Goal: Task Accomplishment & Management: Use online tool/utility

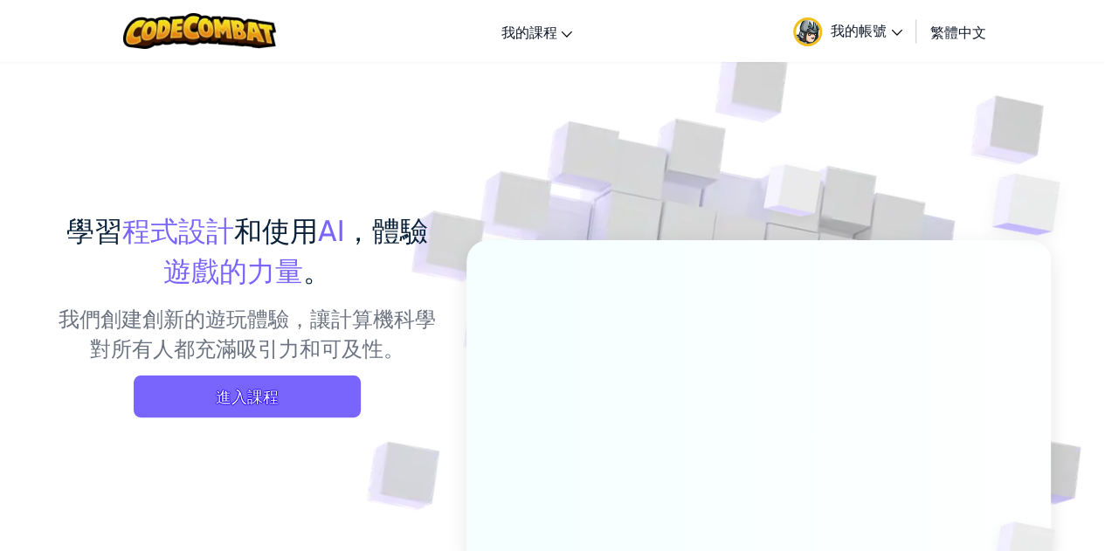
click at [672, 122] on img at bounding box center [746, 385] width 970 height 970
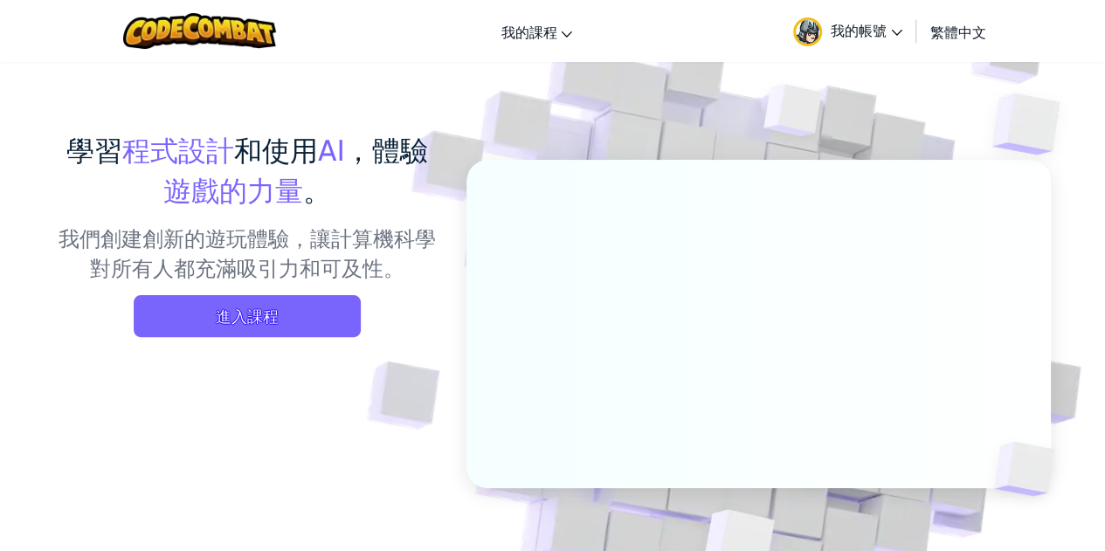
scroll to position [175, 0]
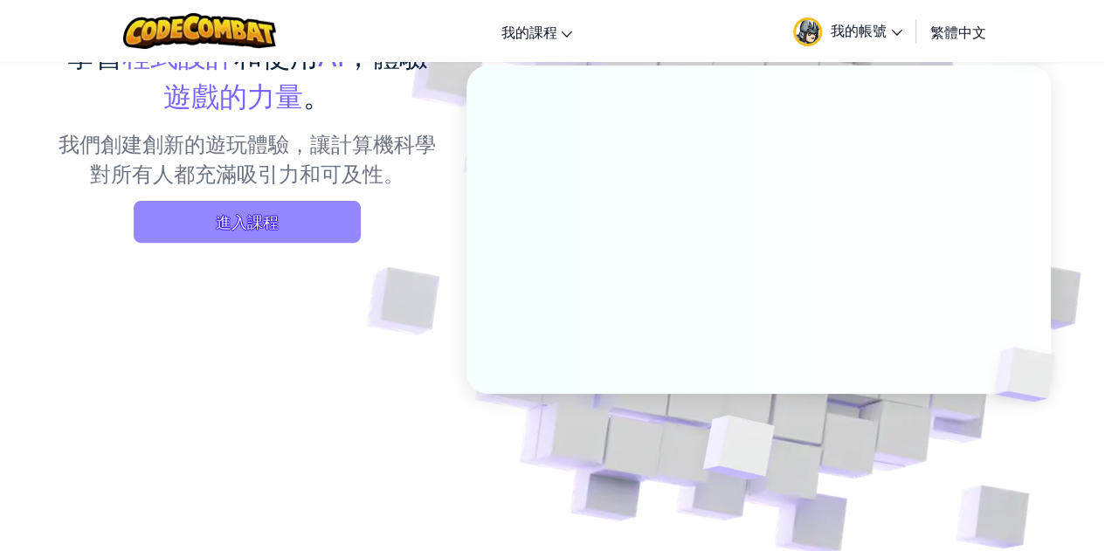
click at [298, 221] on span "進入課程" at bounding box center [247, 222] width 227 height 42
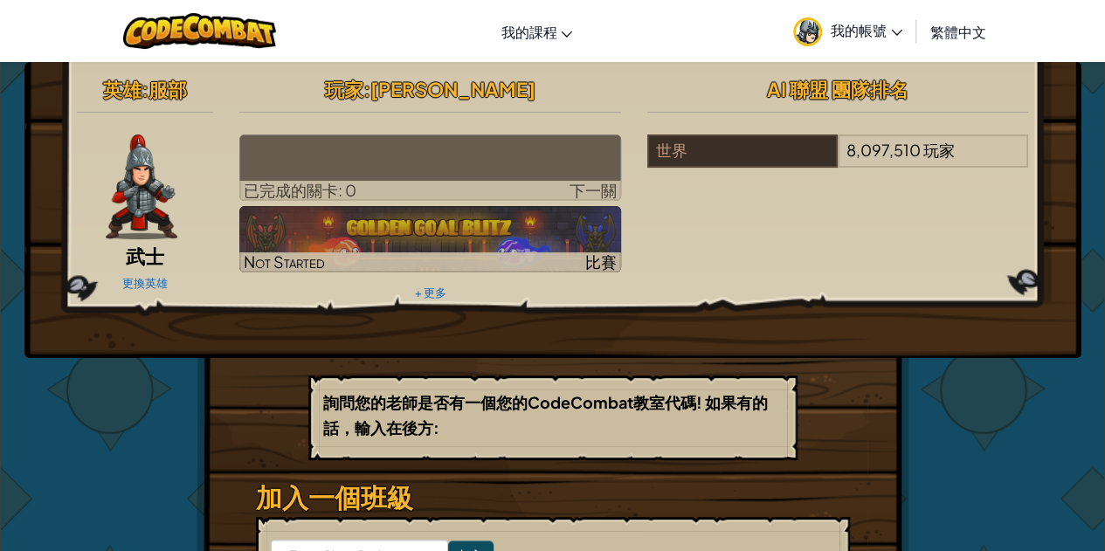
click at [520, 184] on div at bounding box center [430, 191] width 382 height 20
select select "zh-HANT"
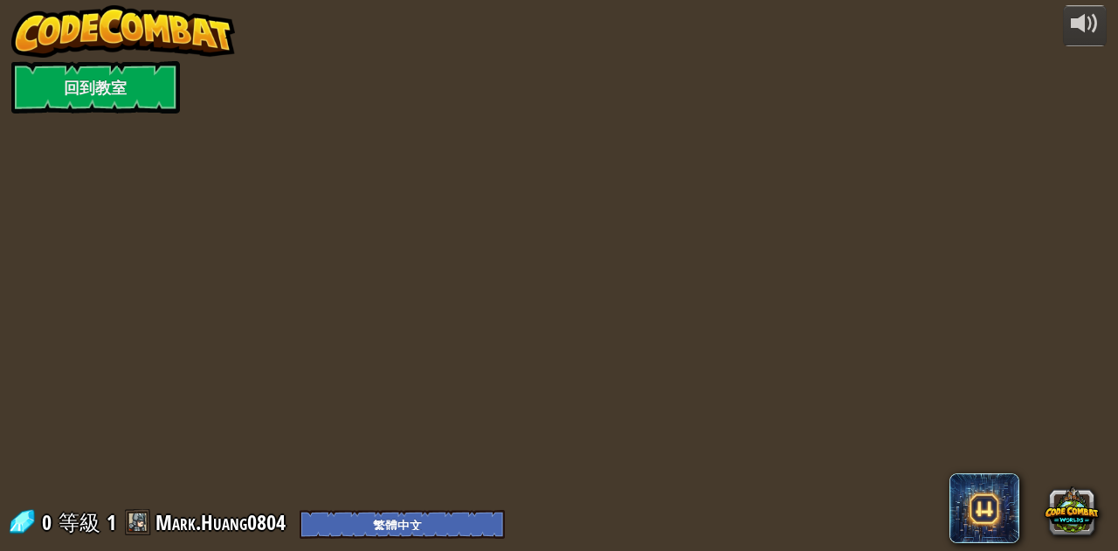
select select "zh-HANT"
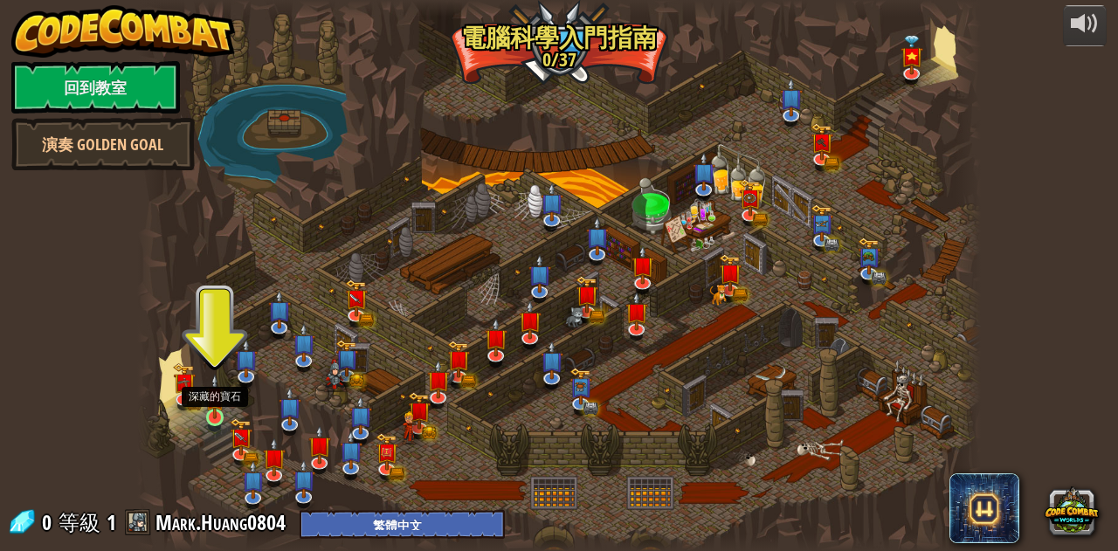
click at [214, 415] on img at bounding box center [215, 396] width 20 height 45
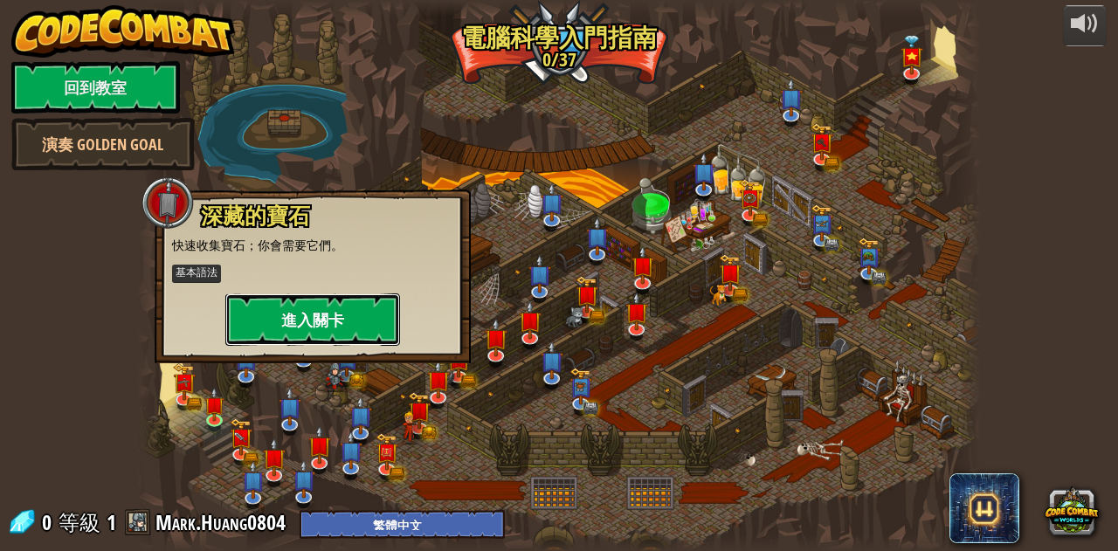
click at [304, 322] on button "進入關卡" at bounding box center [312, 319] width 175 height 52
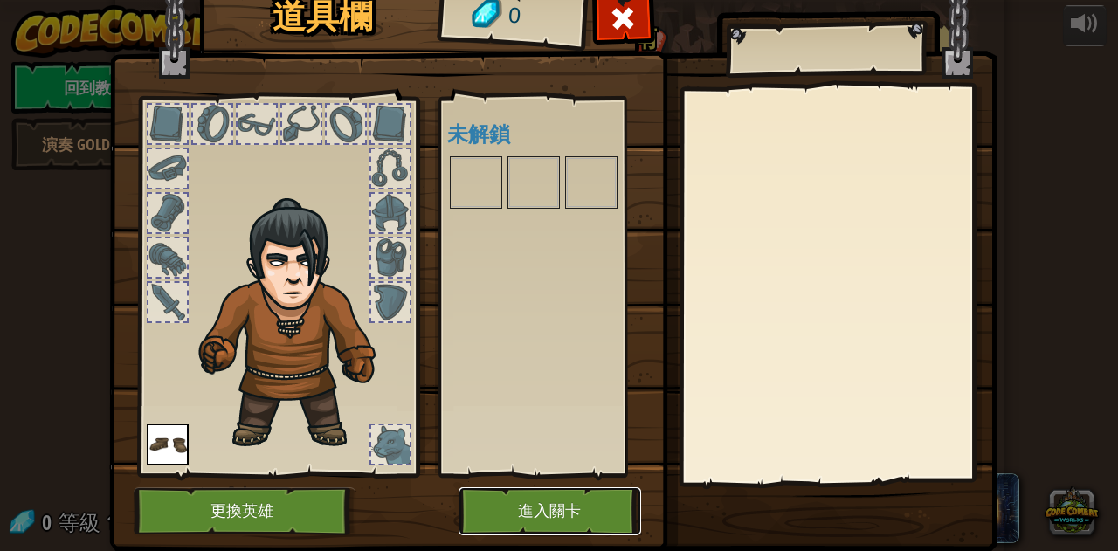
click at [553, 507] on button "進入關卡" at bounding box center [549, 511] width 183 height 48
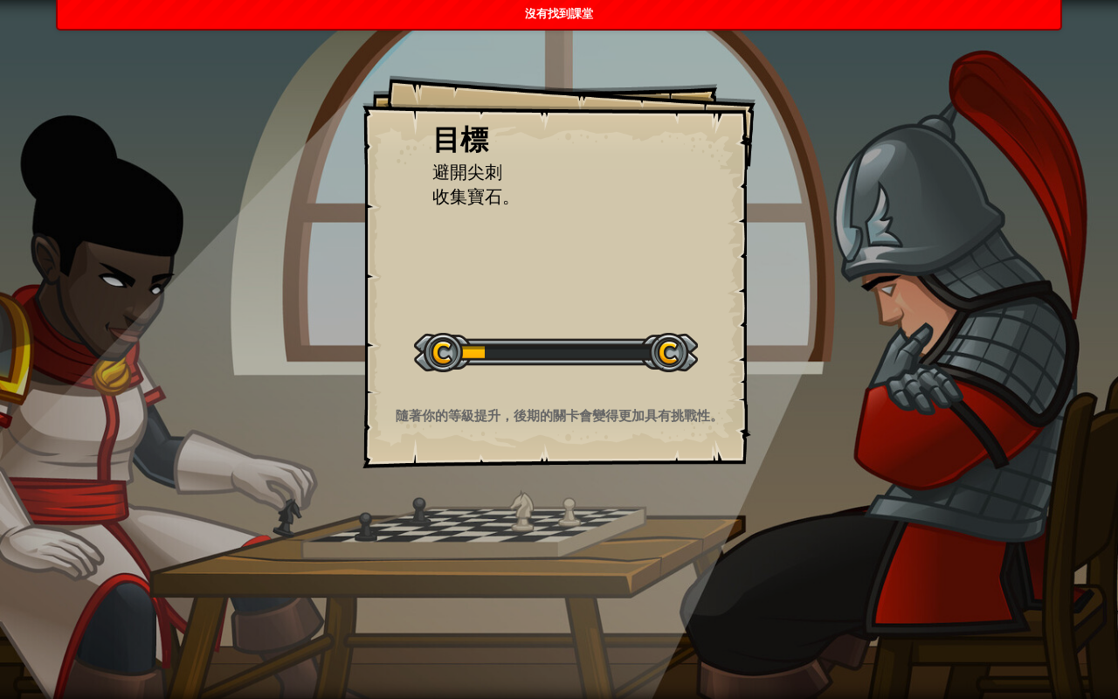
click at [568, 10] on span "沒有找到課堂" at bounding box center [559, 13] width 68 height 13
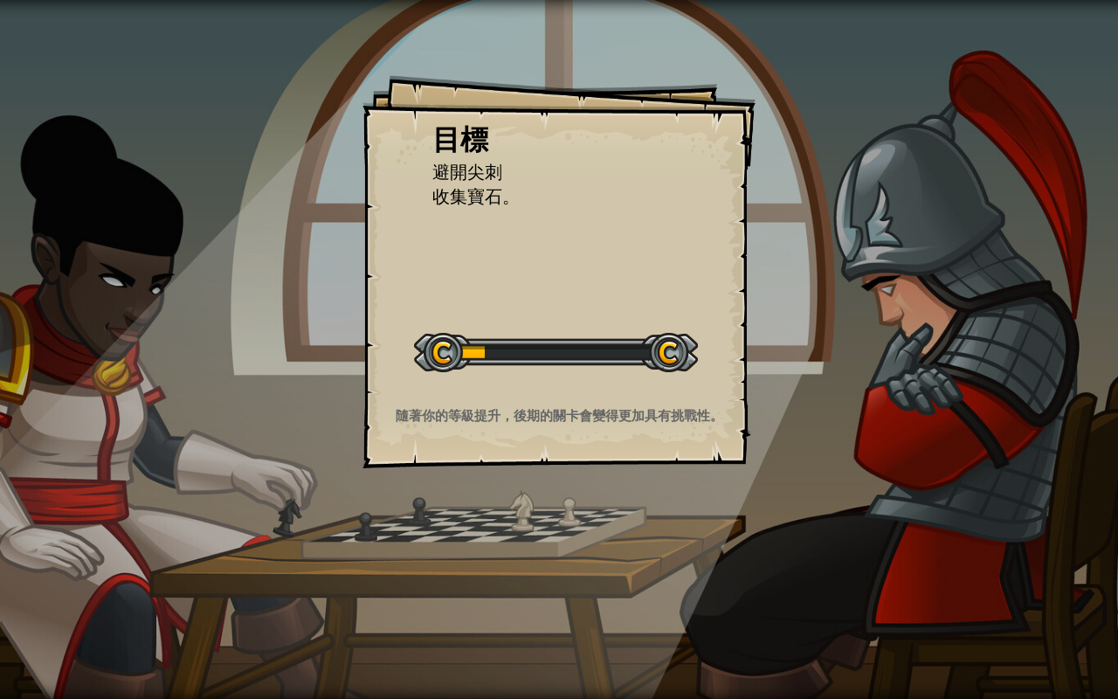
drag, startPoint x: 940, startPoint y: 38, endPoint x: 962, endPoint y: 130, distance: 94.5
click at [962, 115] on div "目標 避開尖刺 收集寶石。 開始戰役 從伺服器載入失敗 您將需要訂閱來開啟這關。 訂閱 您需要加入一個課程來遊玩此關卡。 回到我的課程 詢問您的老師來分派一個…" at bounding box center [559, 349] width 1118 height 699
drag, startPoint x: 962, startPoint y: 196, endPoint x: 945, endPoint y: 318, distance: 122.6
click at [948, 260] on div "目標 避開尖刺 收集寶石。 開始戰役 從伺服器載入失敗 您將需要訂閱來開啟這關。 訂閱 您需要加入一個課程來遊玩此關卡。 回到我的課程 詢問您的老師來分派一個…" at bounding box center [559, 349] width 1118 height 699
drag, startPoint x: 945, startPoint y: 318, endPoint x: 940, endPoint y: 433, distance: 115.4
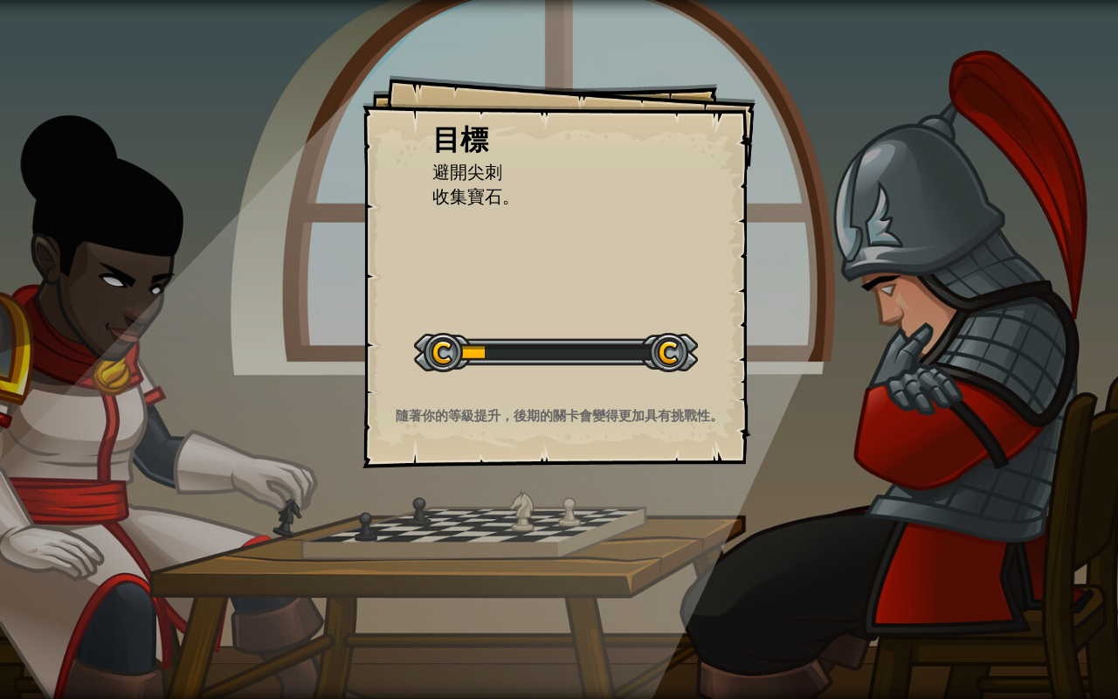
click at [940, 433] on div "目標 避開尖刺 收集寶石。 開始戰役 從伺服器載入失敗 您將需要訂閱來開啟這關。 訂閱 您需要加入一個課程來遊玩此關卡。 回到我的課程 詢問您的老師來分派一個…" at bounding box center [559, 349] width 1118 height 699
drag, startPoint x: 928, startPoint y: 424, endPoint x: 603, endPoint y: 9, distance: 528.1
click at [603, 17] on div "目標 避開尖刺 收集寶石。 開始戰役 從伺服器載入失敗 您將需要訂閱來開啟這關。 訂閱 您需要加入一個課程來遊玩此關卡。 回到我的課程 詢問您的老師來分派一個…" at bounding box center [559, 349] width 1118 height 699
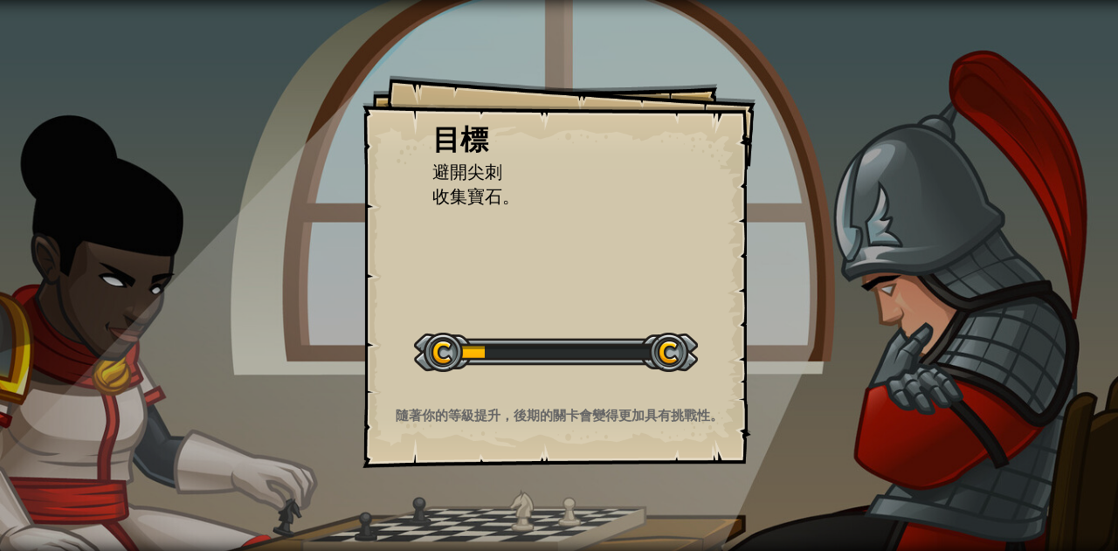
select select "zh-HANT"
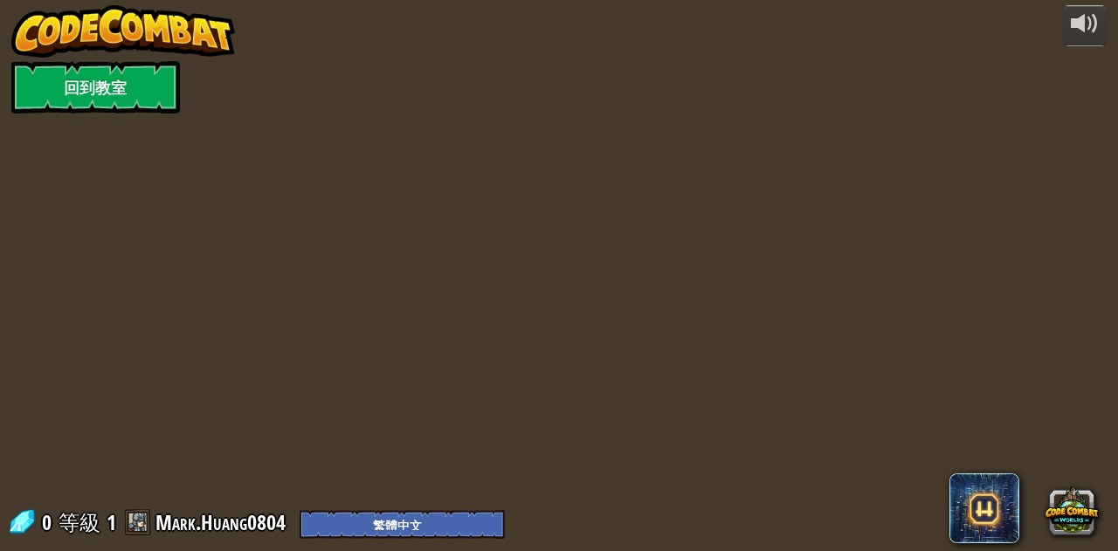
select select "zh-HANT"
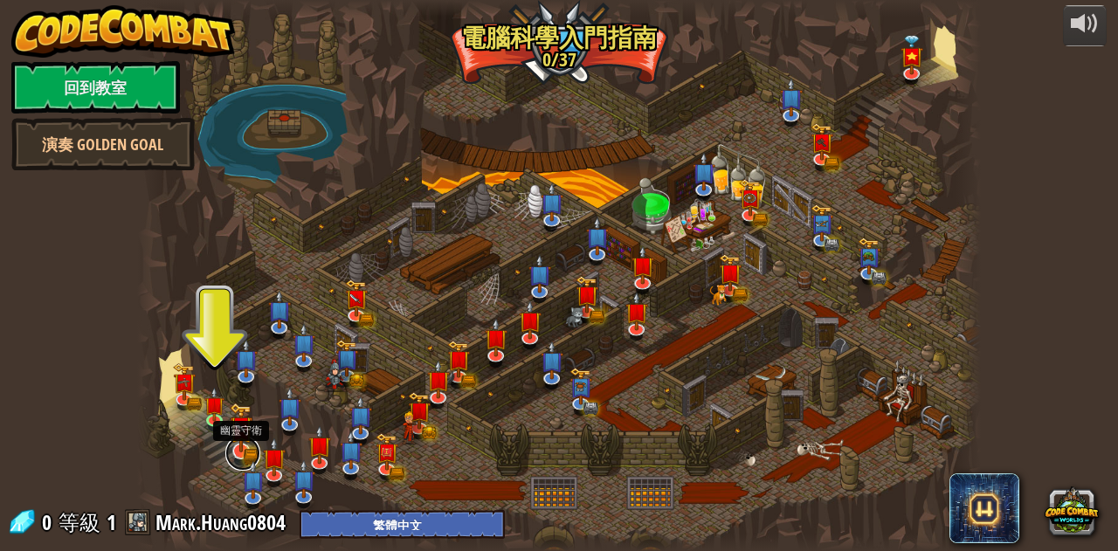
click at [238, 455] on link at bounding box center [242, 453] width 35 height 35
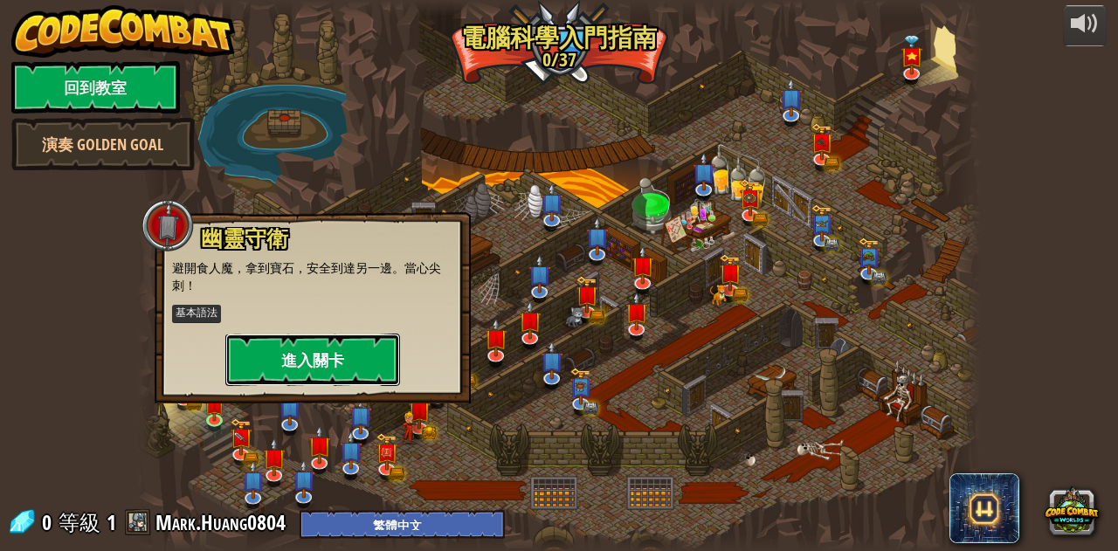
click at [313, 362] on button "進入關卡" at bounding box center [312, 360] width 175 height 52
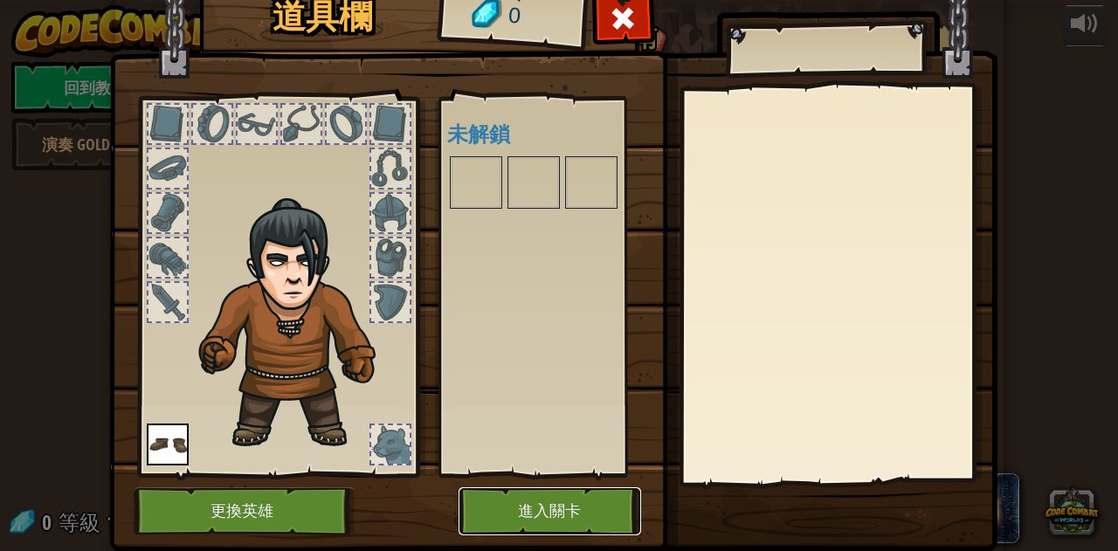
click at [562, 497] on button "進入關卡" at bounding box center [549, 511] width 183 height 48
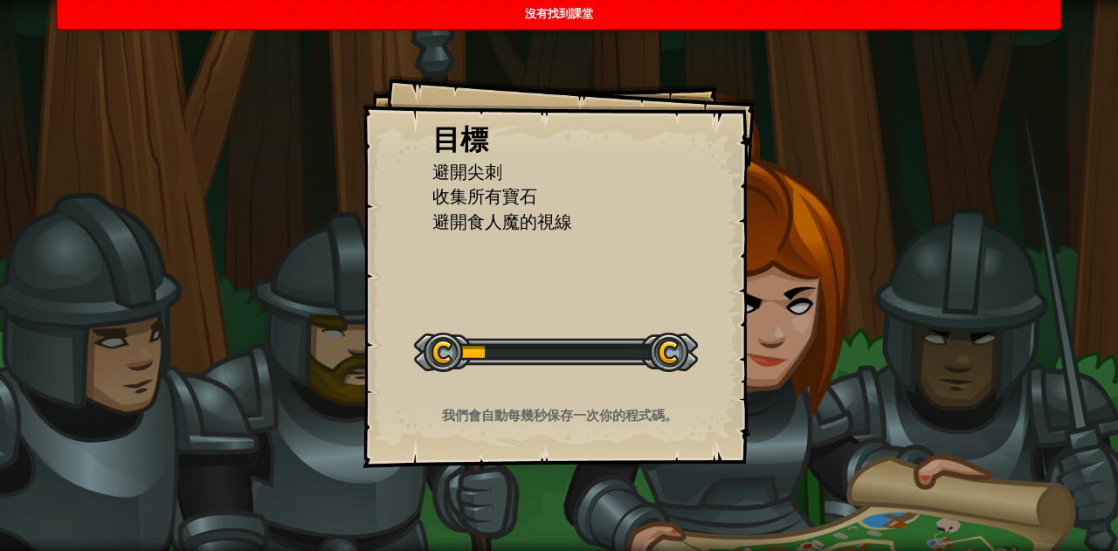
click at [754, 10] on div "沒有找到課堂" at bounding box center [559, 14] width 1002 height 29
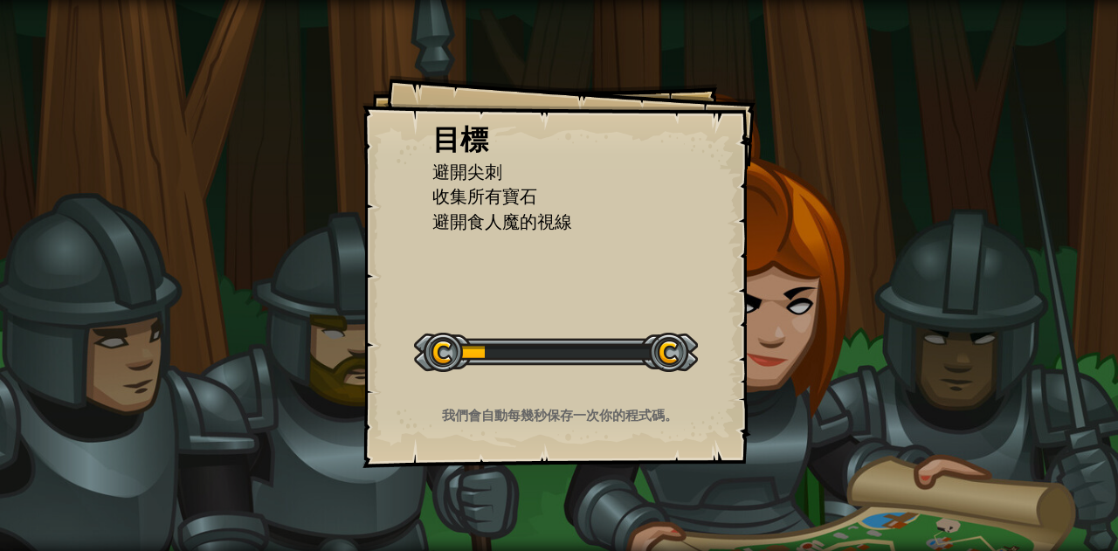
select select "zh-HANT"
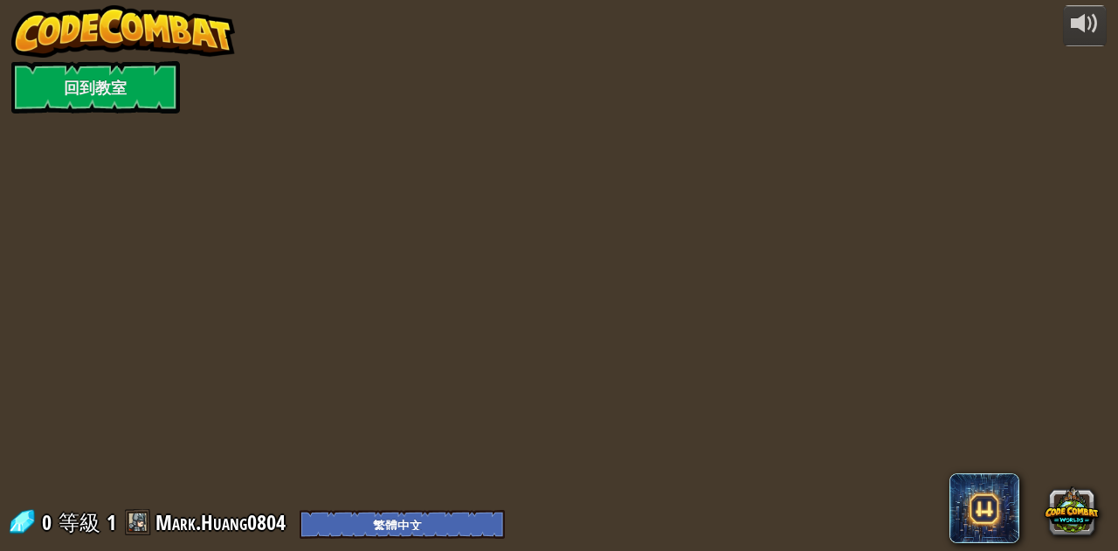
select select "zh-HANT"
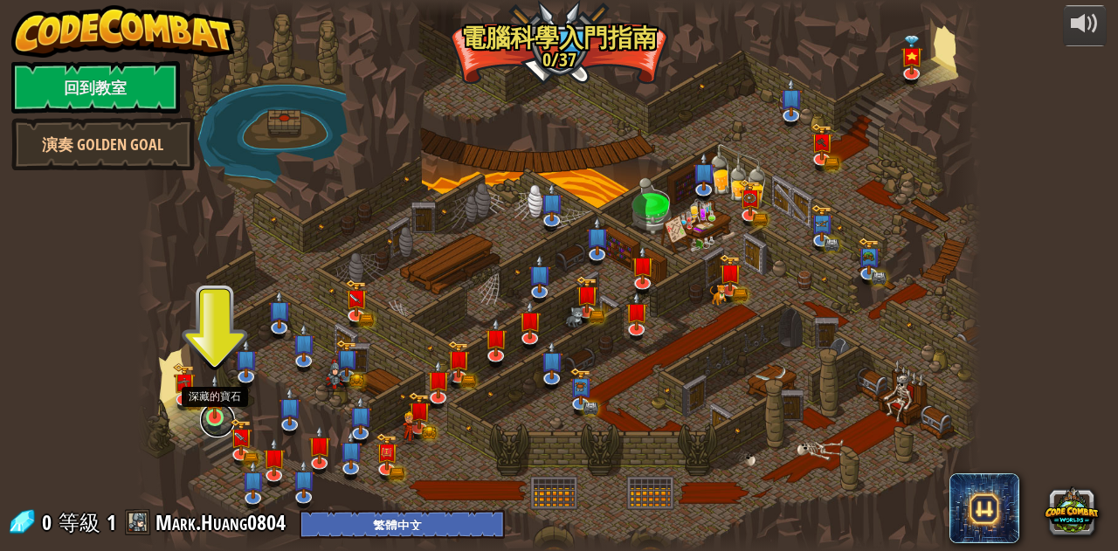
click at [216, 427] on link at bounding box center [217, 420] width 35 height 35
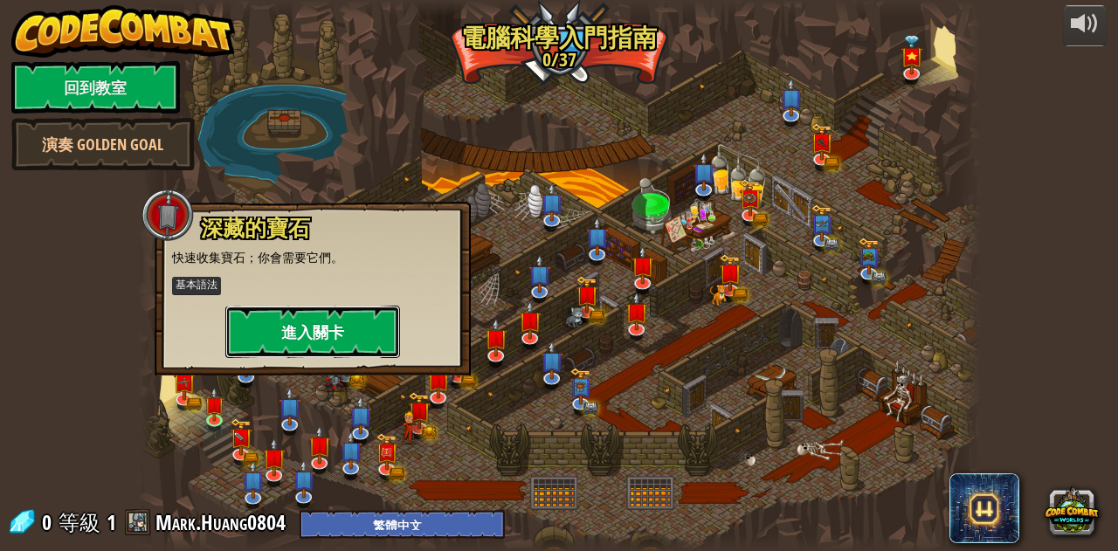
click at [300, 340] on button "進入關卡" at bounding box center [312, 332] width 175 height 52
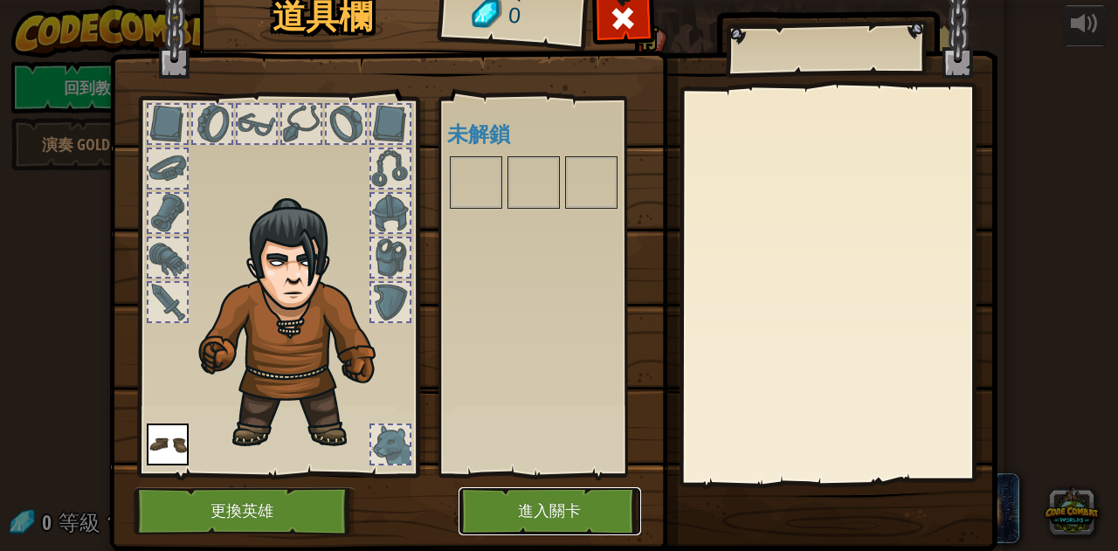
click at [603, 521] on button "進入關卡" at bounding box center [549, 511] width 183 height 48
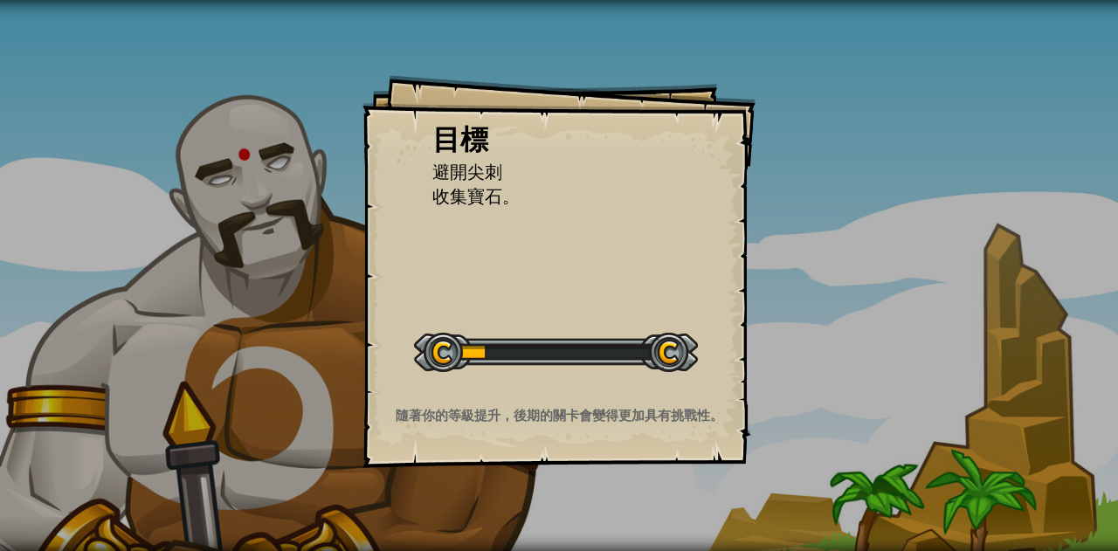
drag, startPoint x: 506, startPoint y: 207, endPoint x: 451, endPoint y: 146, distance: 82.2
click at [451, 146] on div "目標 避開尖刺 收集寶石。" at bounding box center [558, 165] width 253 height 90
click at [442, 160] on span "避開尖刺" at bounding box center [467, 172] width 70 height 24
drag, startPoint x: 538, startPoint y: 178, endPoint x: 575, endPoint y: 193, distance: 39.6
click at [575, 193] on ul "避開尖刺 收集寶石。" at bounding box center [558, 185] width 253 height 50
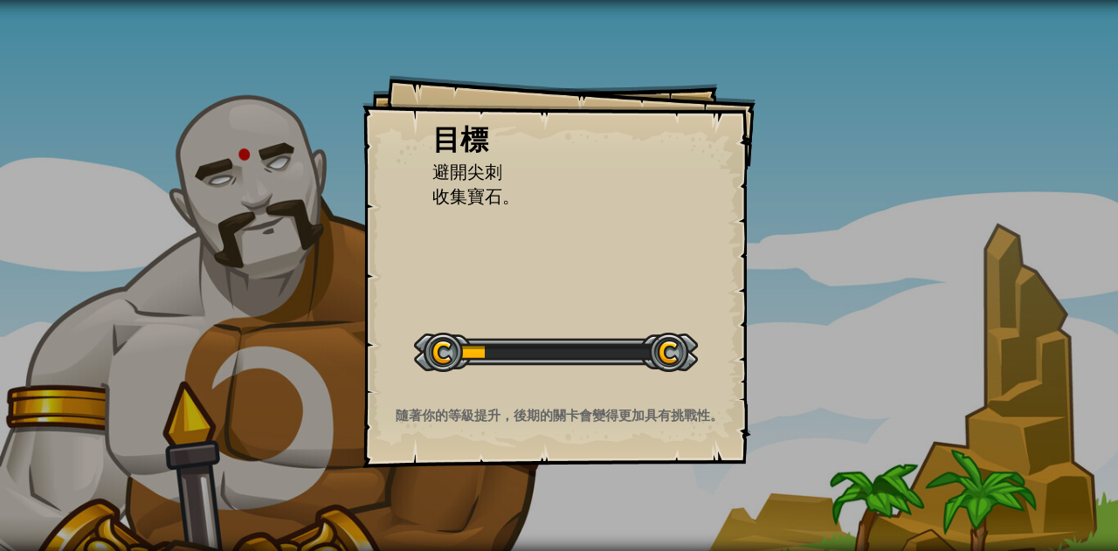
drag, startPoint x: 536, startPoint y: 207, endPoint x: 575, endPoint y: 207, distance: 39.3
click at [575, 207] on li "收集寶石。" at bounding box center [545, 196] width 271 height 25
select select "zh-HANT"
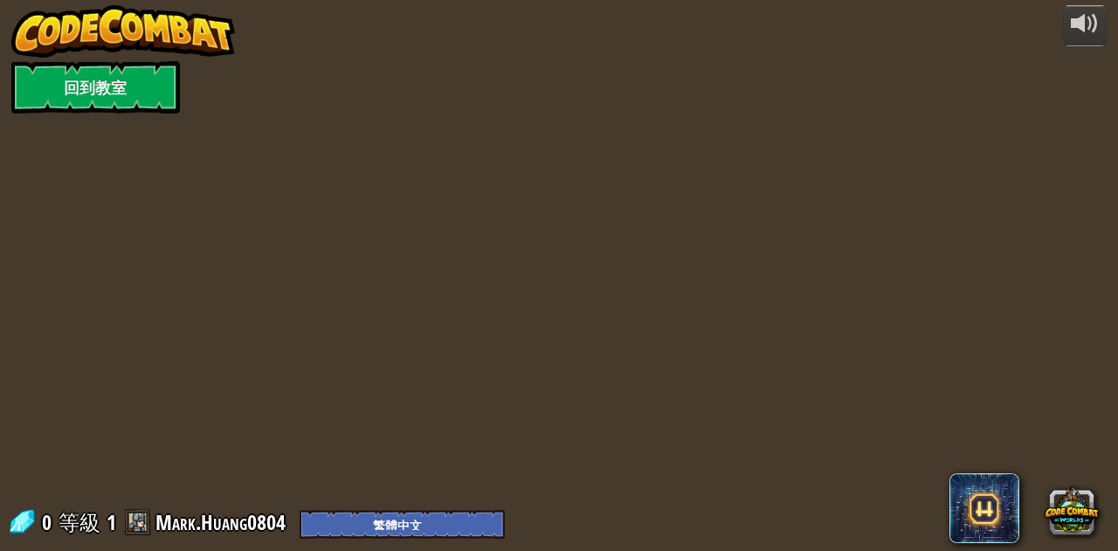
select select "zh-HANT"
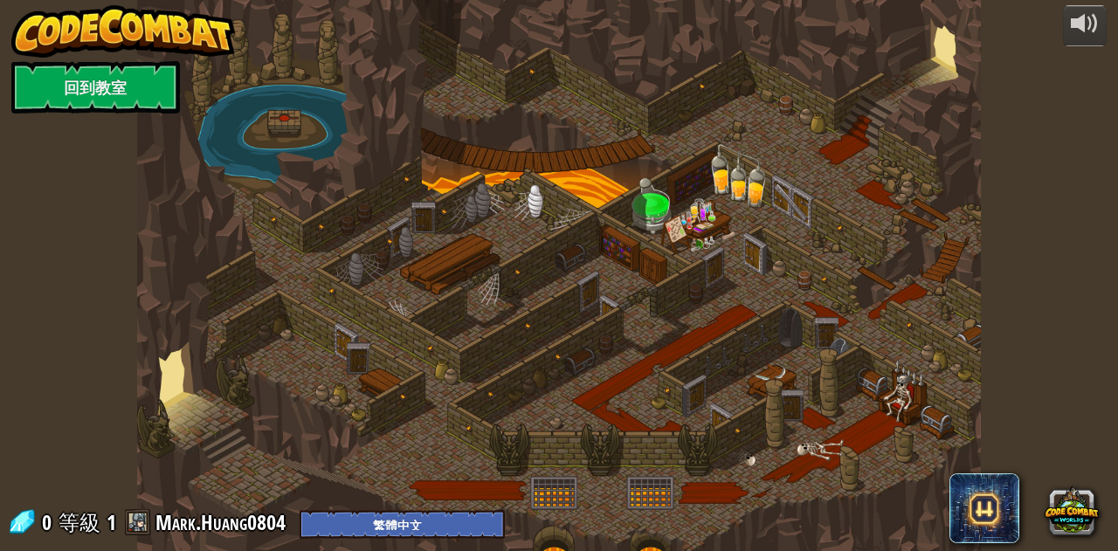
select select "zh-HANT"
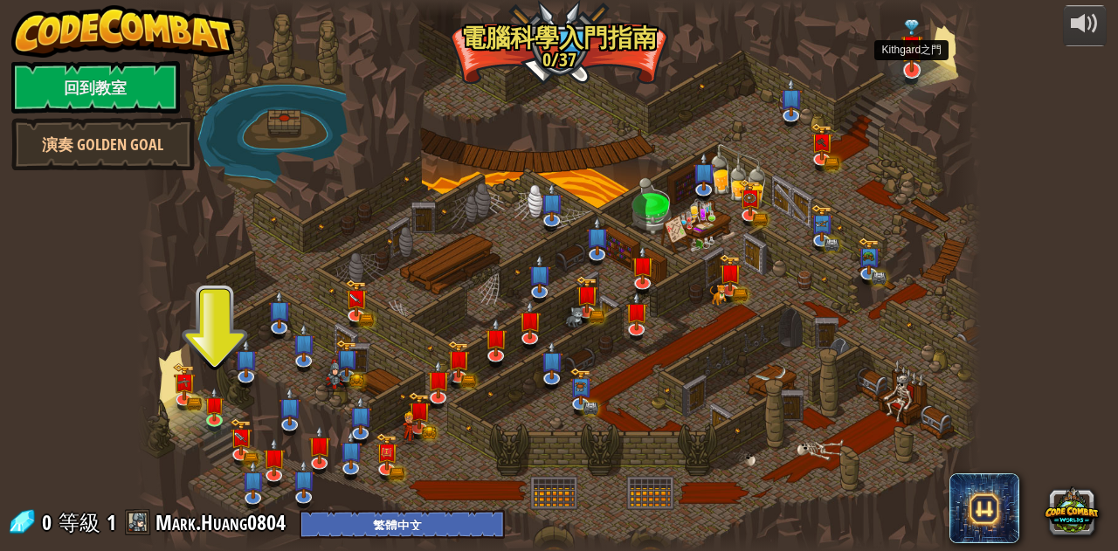
click at [915, 64] on img at bounding box center [911, 45] width 23 height 52
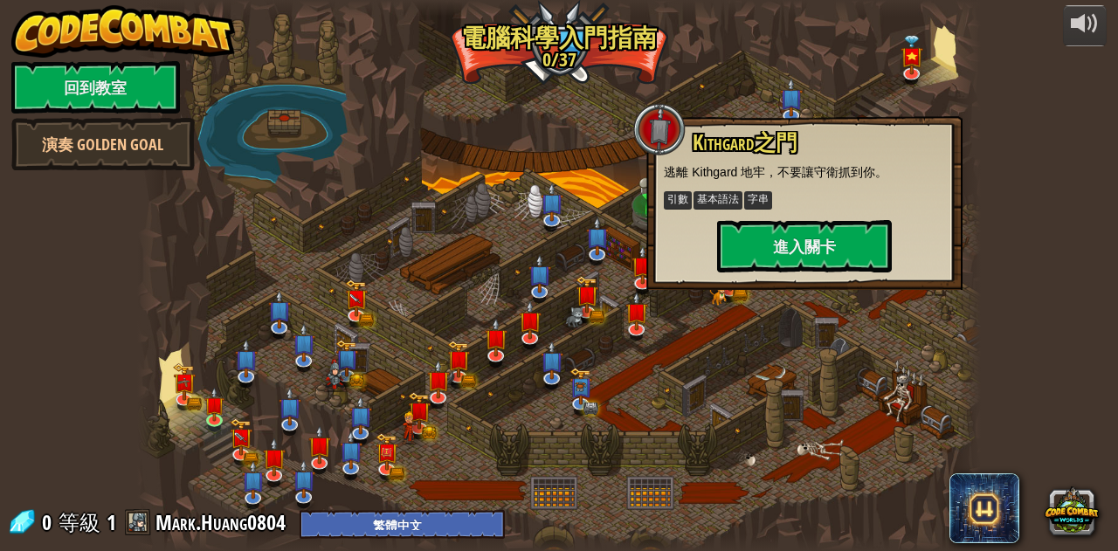
click at [1062, 341] on div "powered by 回到教室 演奏 Golden Goal Kithgard之門 逃離 [GEOGRAPHIC_DATA] 地牢，不要讓守衛抓到你。 引數 …" at bounding box center [559, 275] width 1118 height 551
click at [1014, 259] on div "powered by 回到教室 演奏 Golden Goal Kithgard之門 逃離 [GEOGRAPHIC_DATA] 地牢，不要讓守衛抓到你。 引數 …" at bounding box center [559, 275] width 1118 height 551
click at [940, 103] on div at bounding box center [558, 275] width 843 height 551
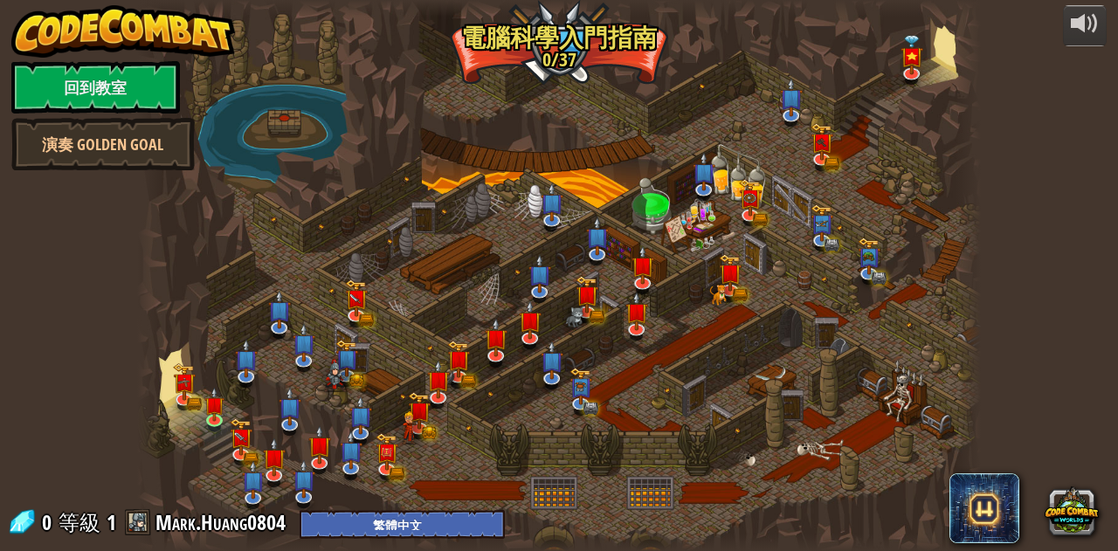
click at [653, 202] on div at bounding box center [558, 275] width 843 height 551
click at [706, 187] on img at bounding box center [703, 162] width 23 height 52
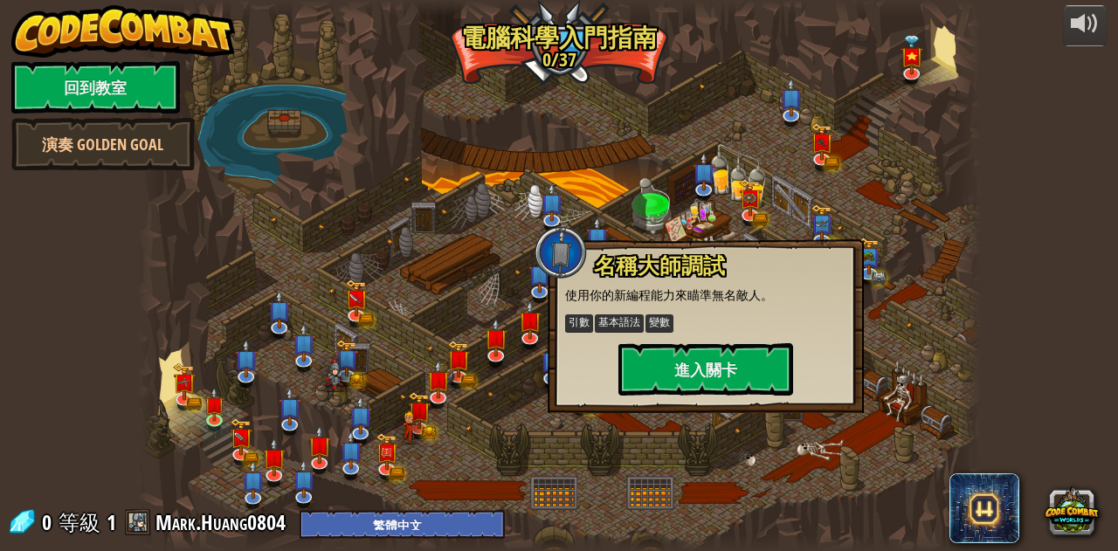
click at [713, 109] on div at bounding box center [558, 275] width 843 height 551
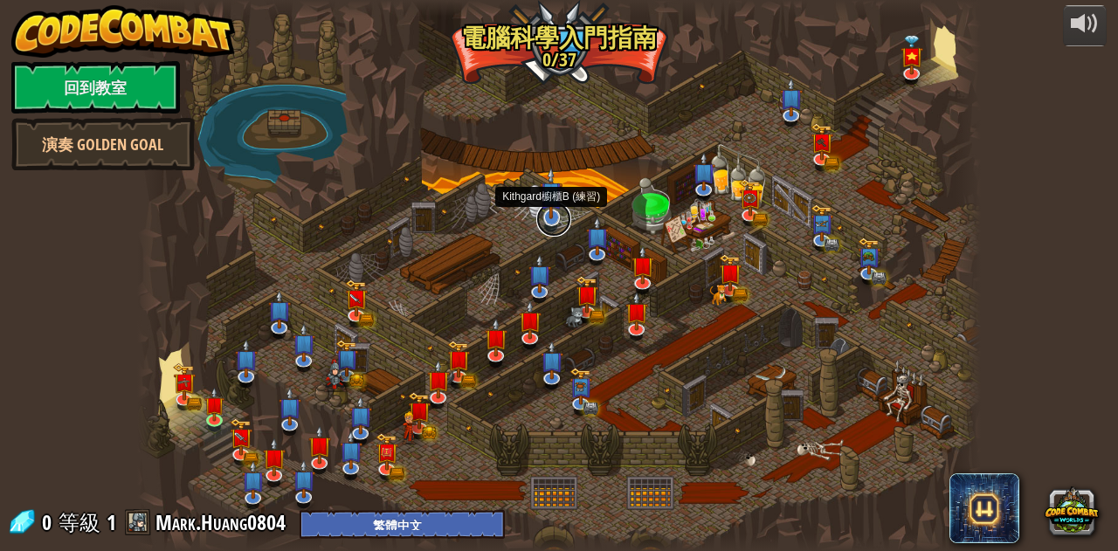
click at [543, 223] on link at bounding box center [553, 219] width 35 height 35
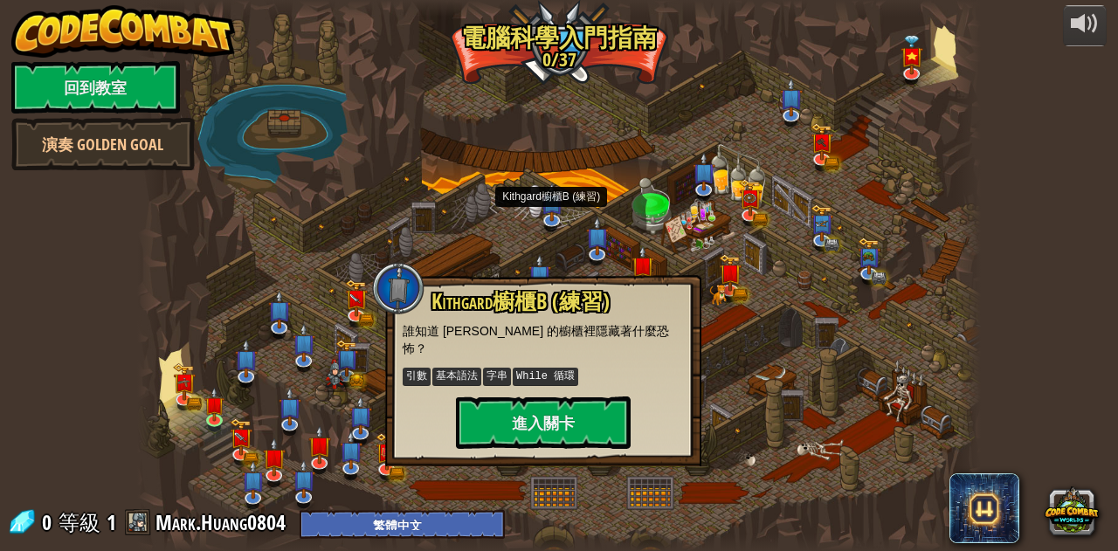
click at [489, 221] on div at bounding box center [558, 275] width 843 height 551
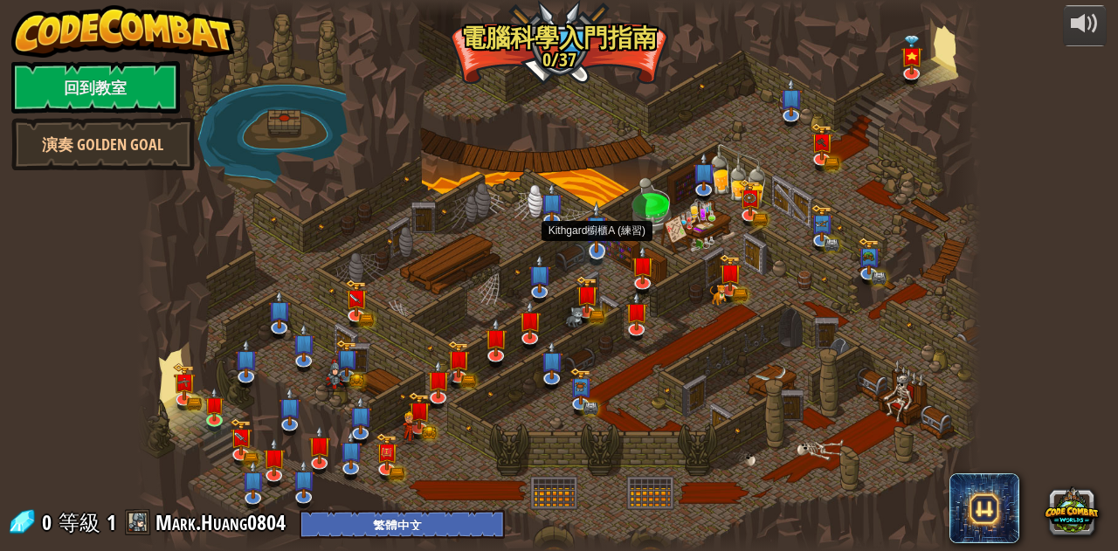
click at [596, 250] on img at bounding box center [596, 227] width 23 height 52
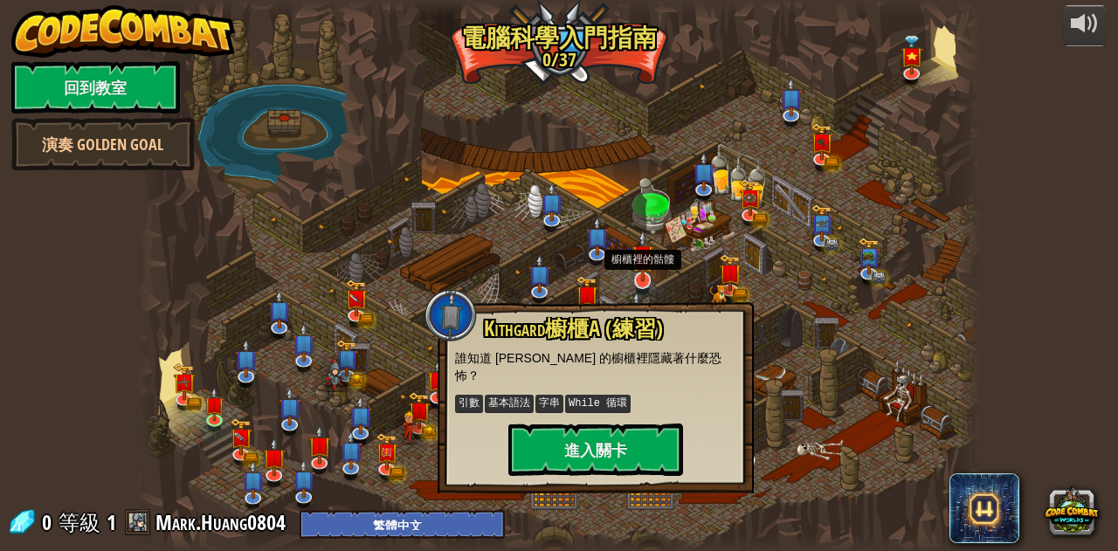
click at [642, 279] on img at bounding box center [642, 256] width 23 height 52
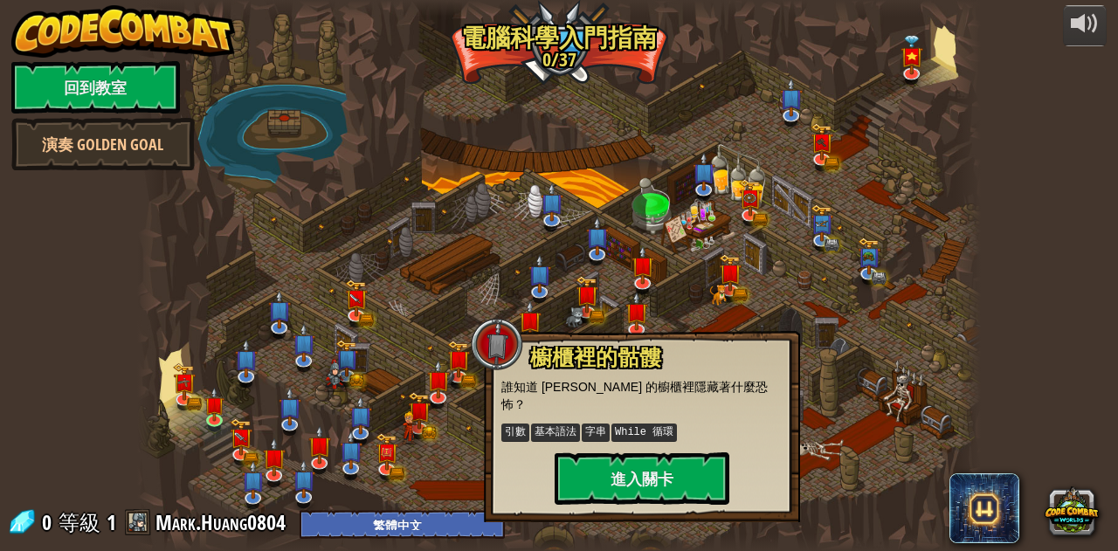
click at [664, 289] on div at bounding box center [558, 275] width 843 height 551
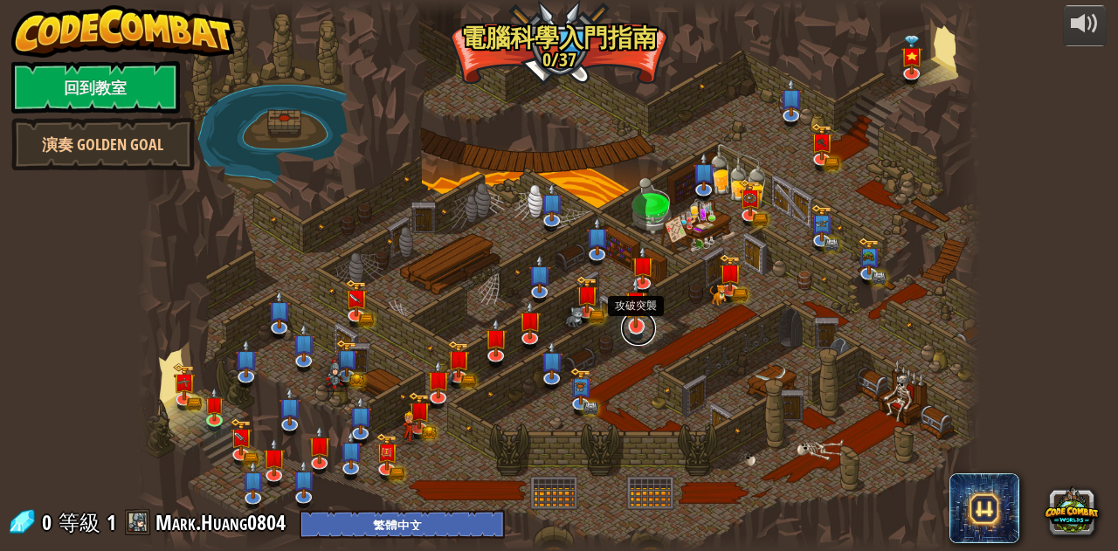
click at [639, 330] on link at bounding box center [638, 328] width 35 height 35
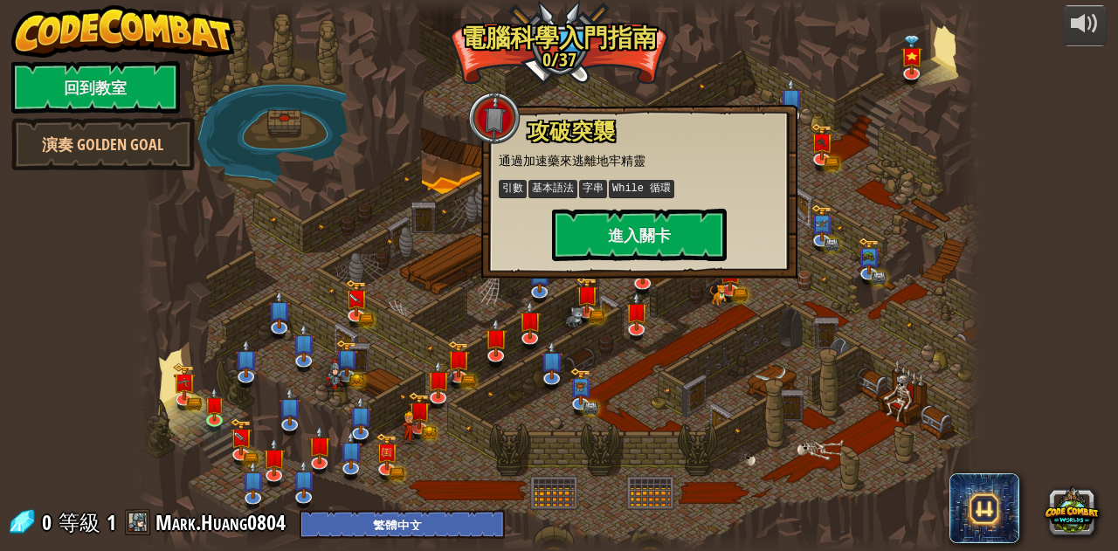
click at [686, 336] on div at bounding box center [558, 275] width 843 height 551
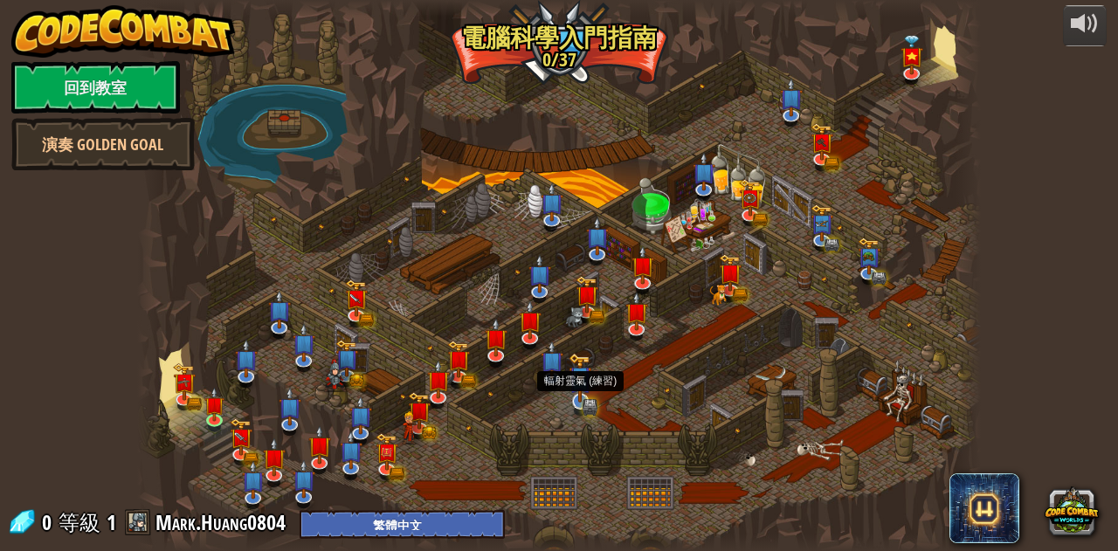
click at [582, 401] on img at bounding box center [579, 378] width 23 height 50
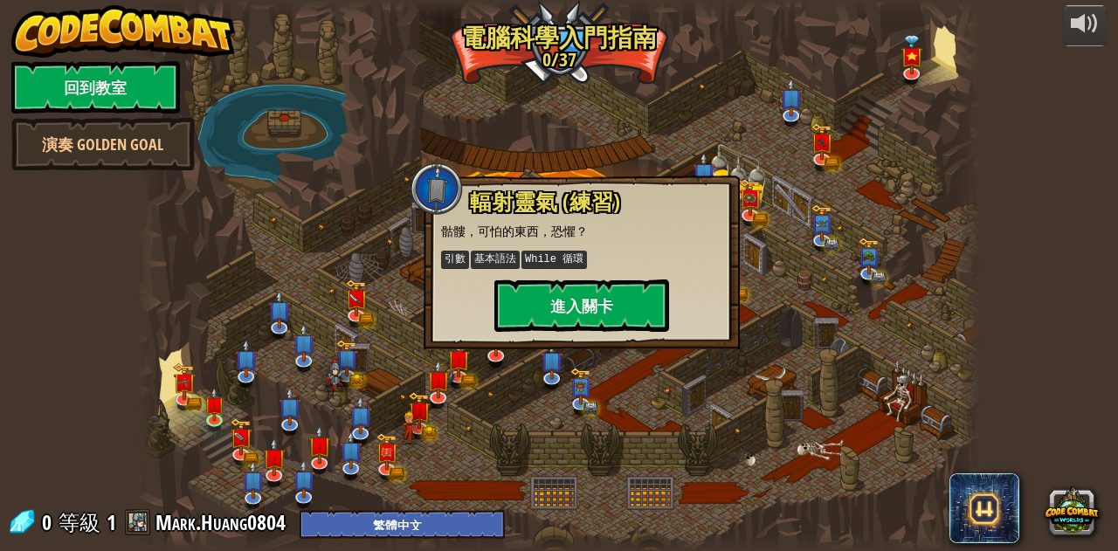
click at [623, 383] on div at bounding box center [558, 275] width 843 height 551
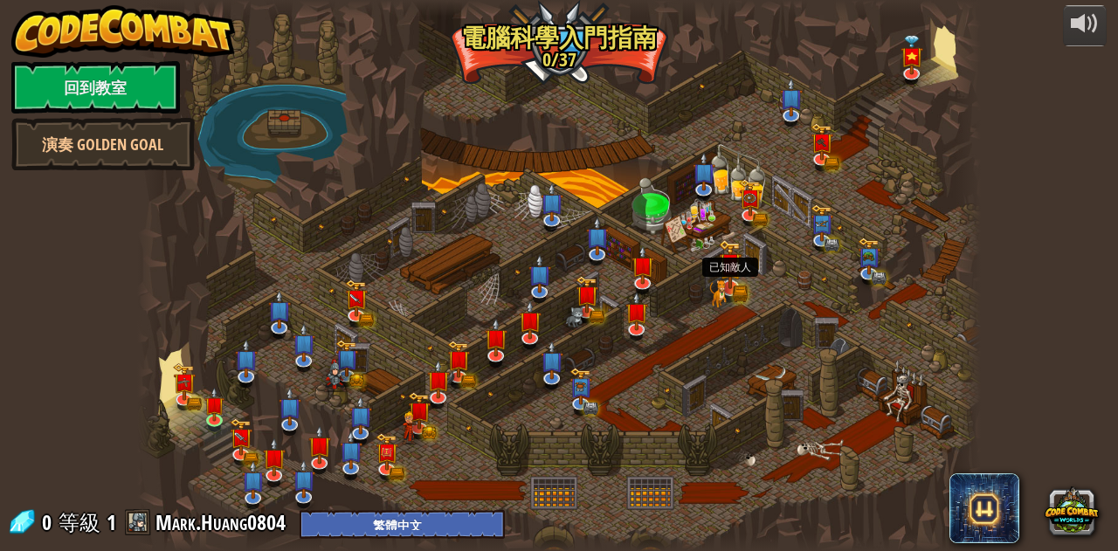
click at [726, 294] on img at bounding box center [718, 293] width 17 height 28
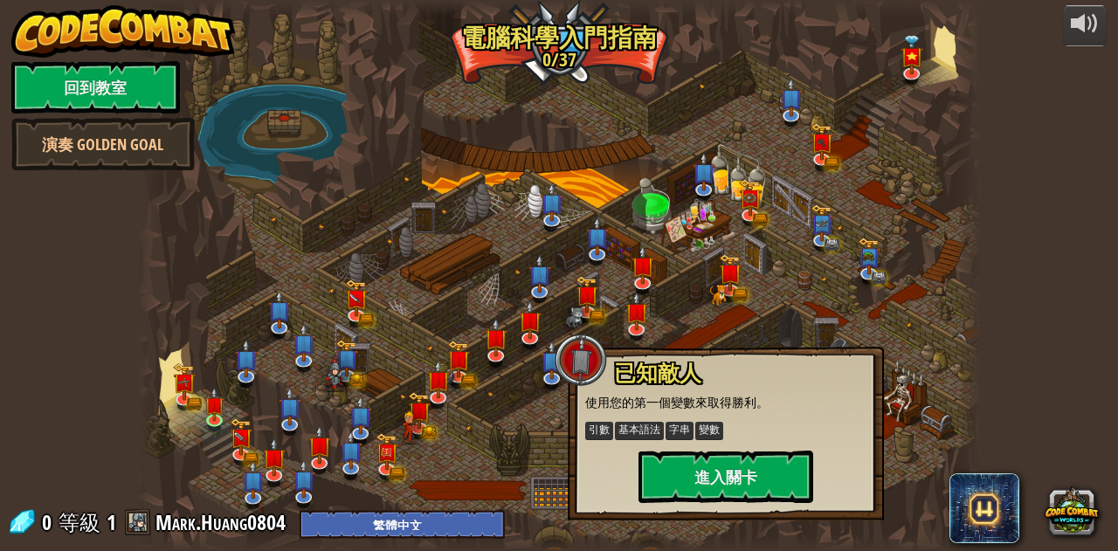
click at [714, 335] on div at bounding box center [558, 275] width 843 height 551
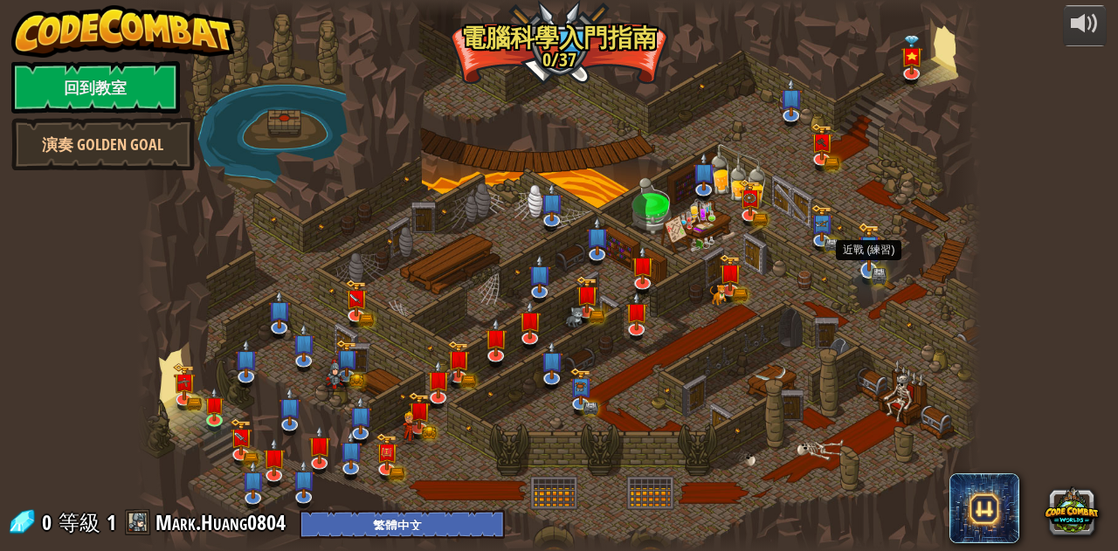
click at [868, 264] on img at bounding box center [869, 247] width 23 height 50
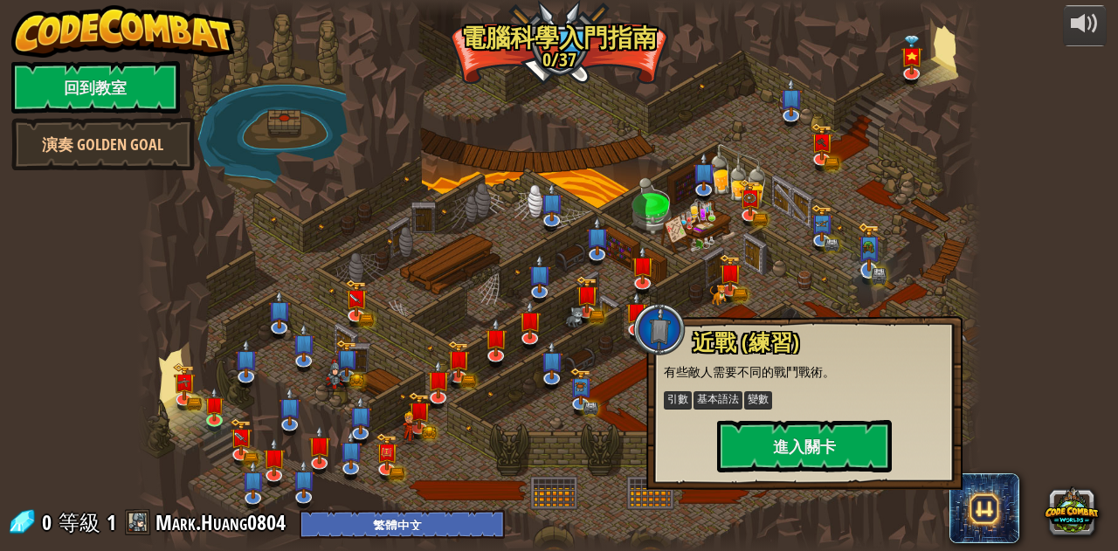
click at [854, 278] on div "[PERSON_NAME]之門 逃離 [GEOGRAPHIC_DATA] 地牢，不要讓守衛抓到你。 引數 基本語法 字串 進入關卡 安全地點 使用參數、whi…" at bounding box center [558, 275] width 843 height 551
click at [823, 242] on link at bounding box center [823, 239] width 35 height 35
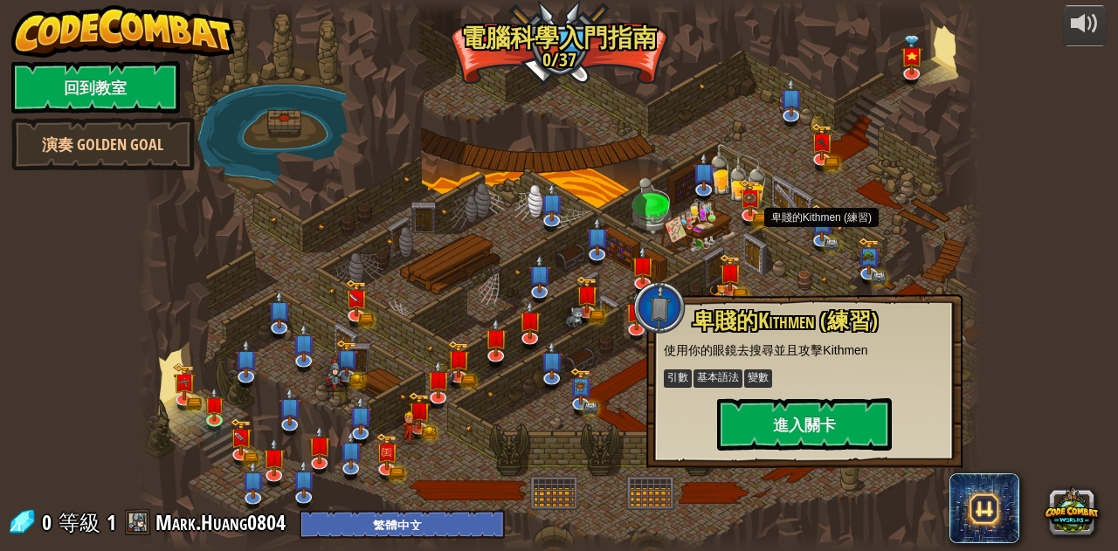
click at [789, 259] on div at bounding box center [558, 275] width 843 height 551
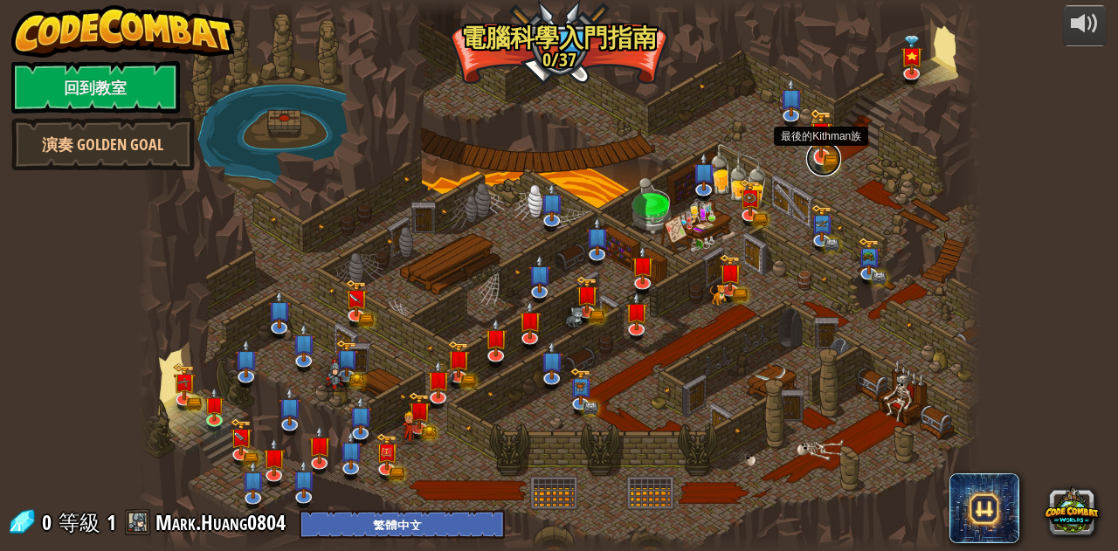
click at [823, 163] on link at bounding box center [823, 158] width 35 height 35
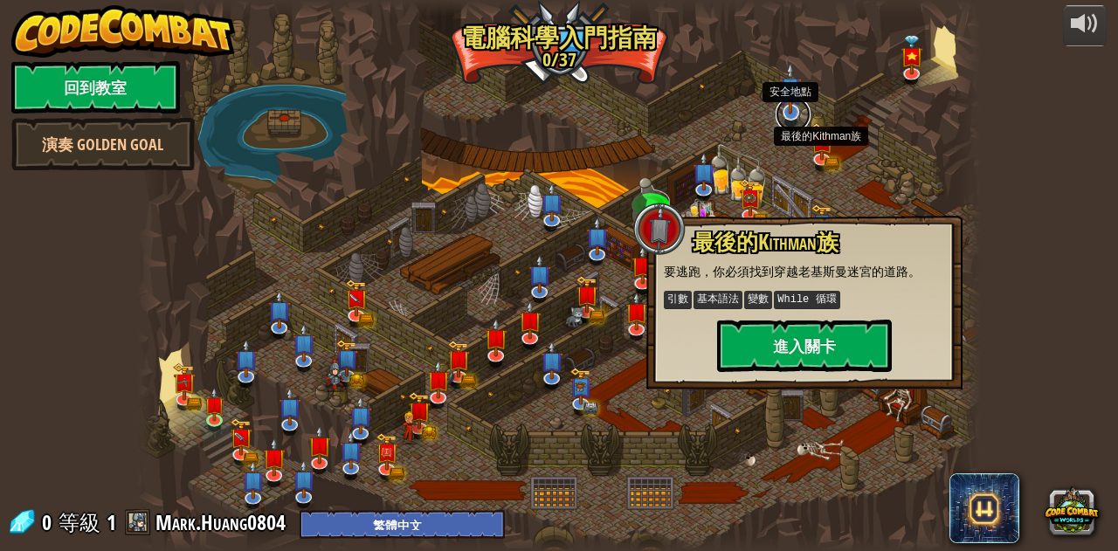
click at [797, 116] on link at bounding box center [792, 114] width 35 height 35
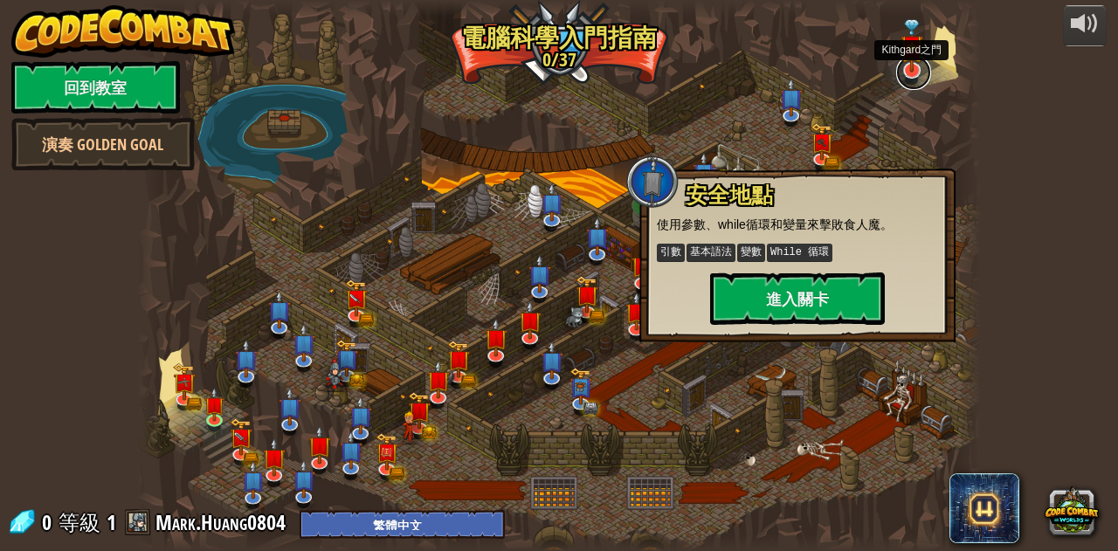
click at [907, 77] on link at bounding box center [913, 72] width 35 height 35
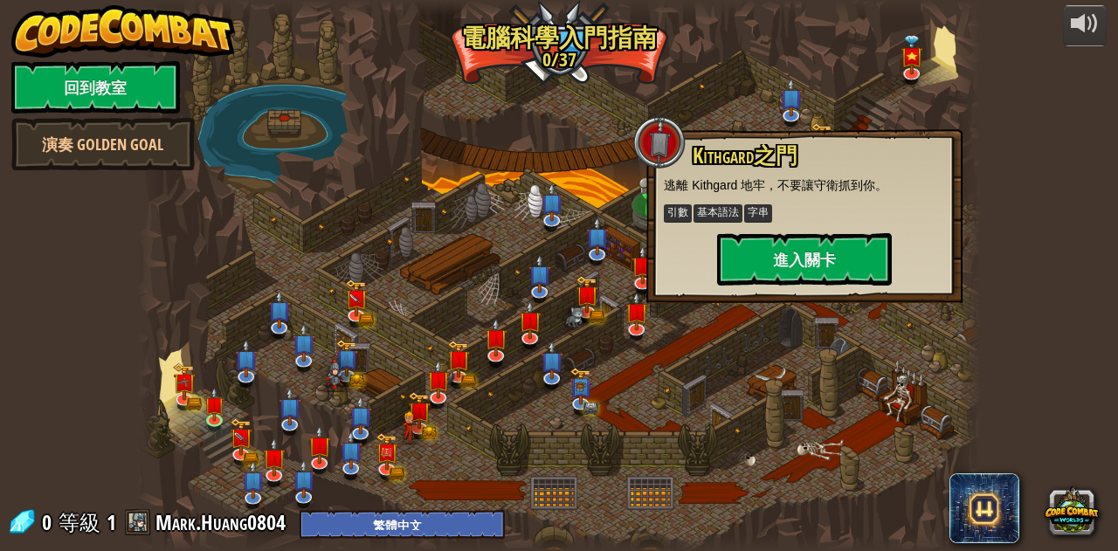
click at [973, 142] on div at bounding box center [967, 275] width 25 height 551
click at [972, 176] on div at bounding box center [967, 275] width 25 height 551
click at [727, 479] on div at bounding box center [558, 275] width 843 height 551
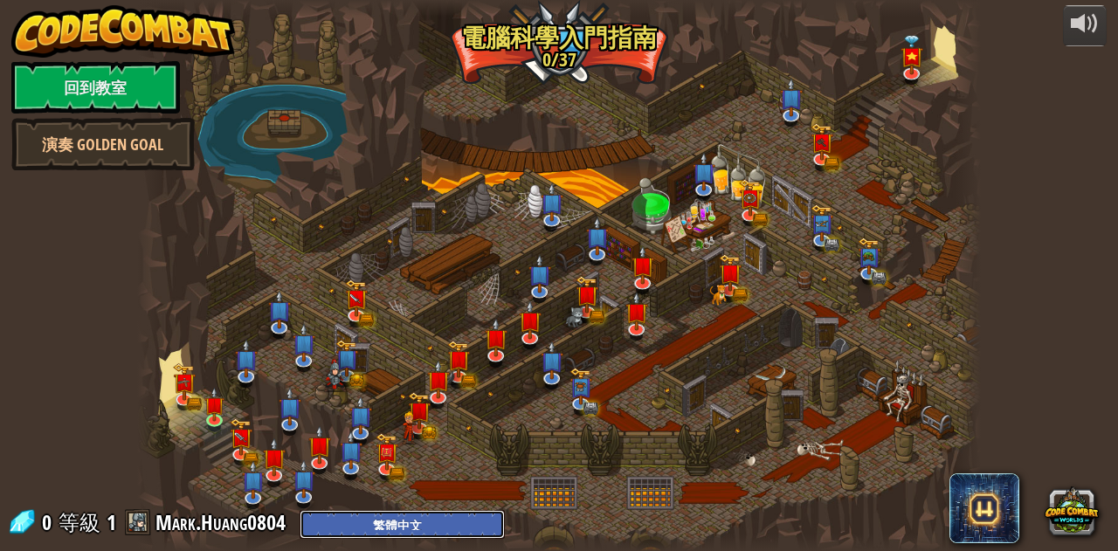
click at [394, 530] on select "English ([GEOGRAPHIC_DATA]) English ([GEOGRAPHIC_DATA]) 简体中文 繁體中文 русский españ…" at bounding box center [402, 524] width 205 height 29
click at [91, 375] on div "powered by 回到教室 演奏 Golden Goal Kithgard之門 逃離 [GEOGRAPHIC_DATA] 地牢，不要讓守衛抓到你。 引數 …" at bounding box center [559, 275] width 1118 height 551
click at [159, 139] on link "演奏 Golden Goal" at bounding box center [102, 144] width 183 height 52
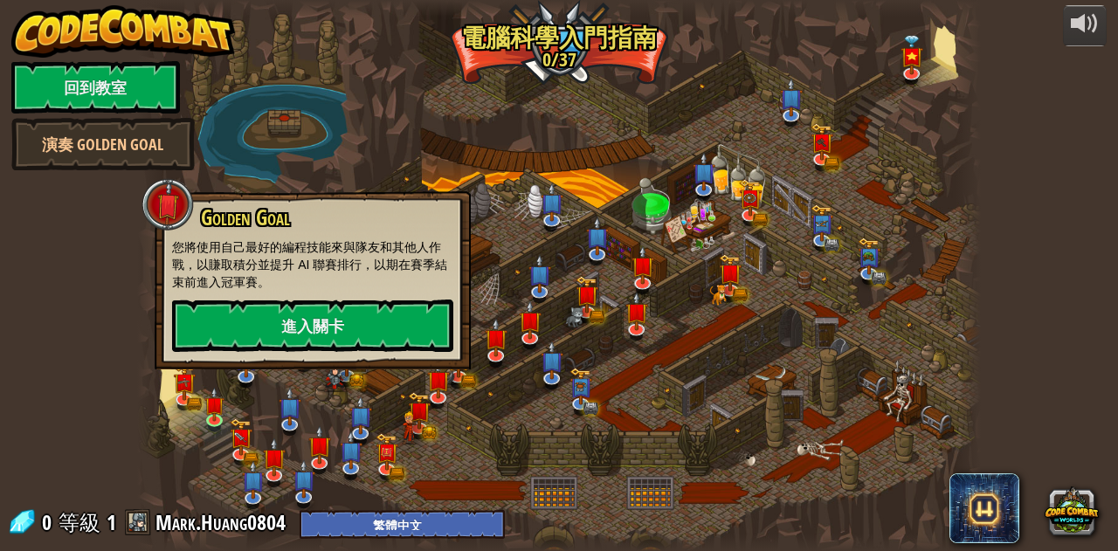
click at [62, 256] on div "powered by 回到教室 演奏 Golden Goal Kithgard之門 逃離 [GEOGRAPHIC_DATA] 地牢，不要讓守衛抓到你。 引數 …" at bounding box center [559, 275] width 1118 height 551
click at [80, 316] on div "powered by 回到教室 演奏 Golden Goal Kithgard之門 逃離 [GEOGRAPHIC_DATA] 地牢，不要讓守衛抓到你。 引數 …" at bounding box center [559, 275] width 1118 height 551
click at [215, 411] on img at bounding box center [215, 396] width 20 height 45
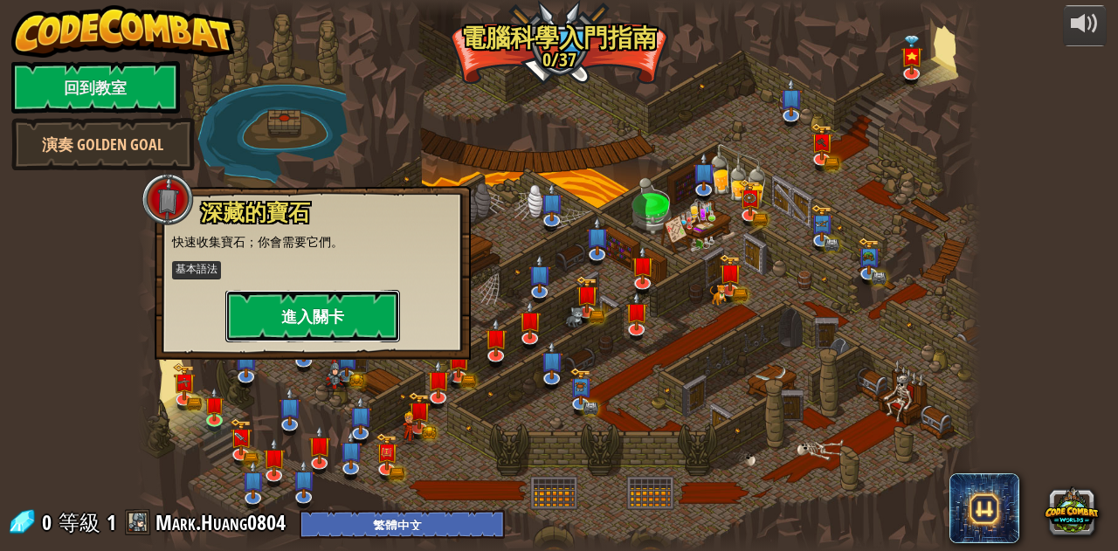
click at [285, 308] on button "進入關卡" at bounding box center [312, 316] width 175 height 52
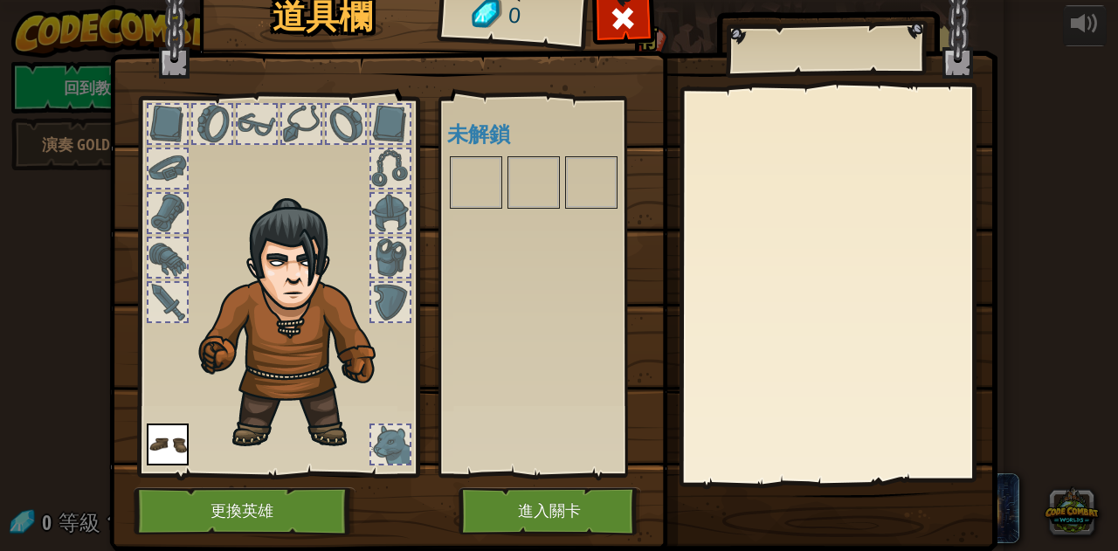
click at [154, 452] on img at bounding box center [168, 445] width 42 height 42
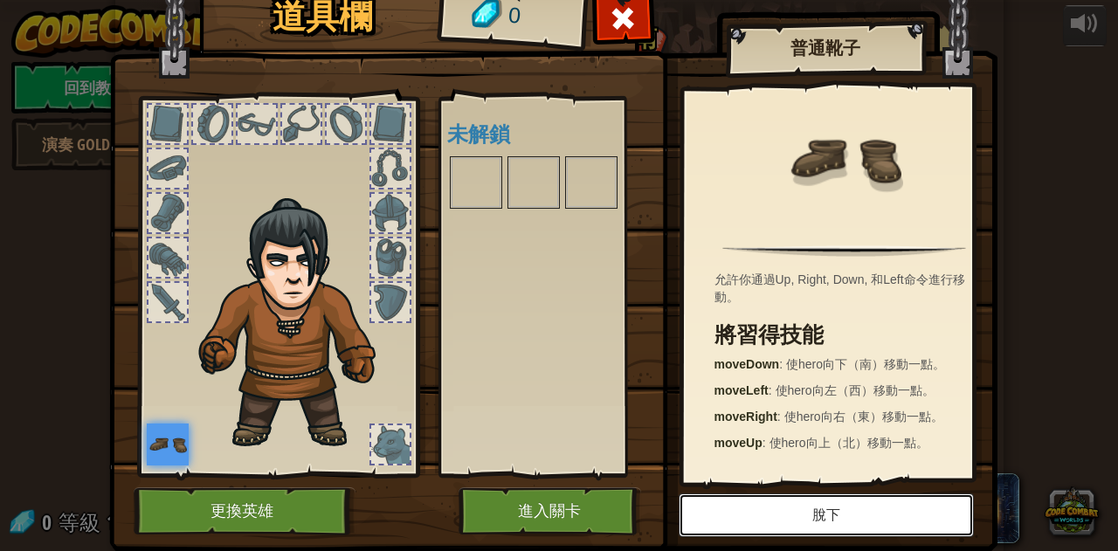
click at [756, 513] on button "脫下" at bounding box center [825, 515] width 295 height 44
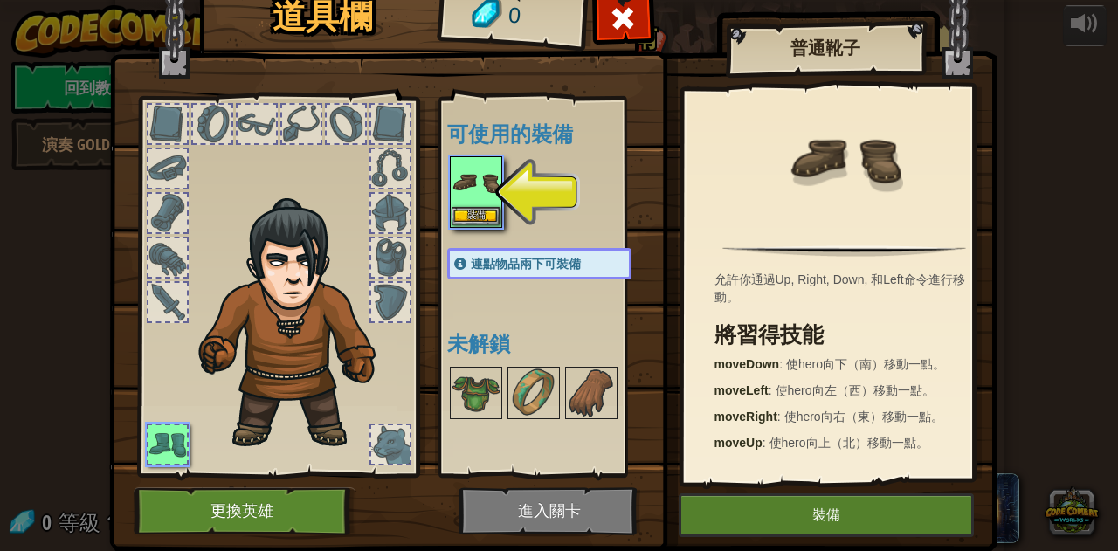
click at [481, 184] on img at bounding box center [475, 182] width 49 height 49
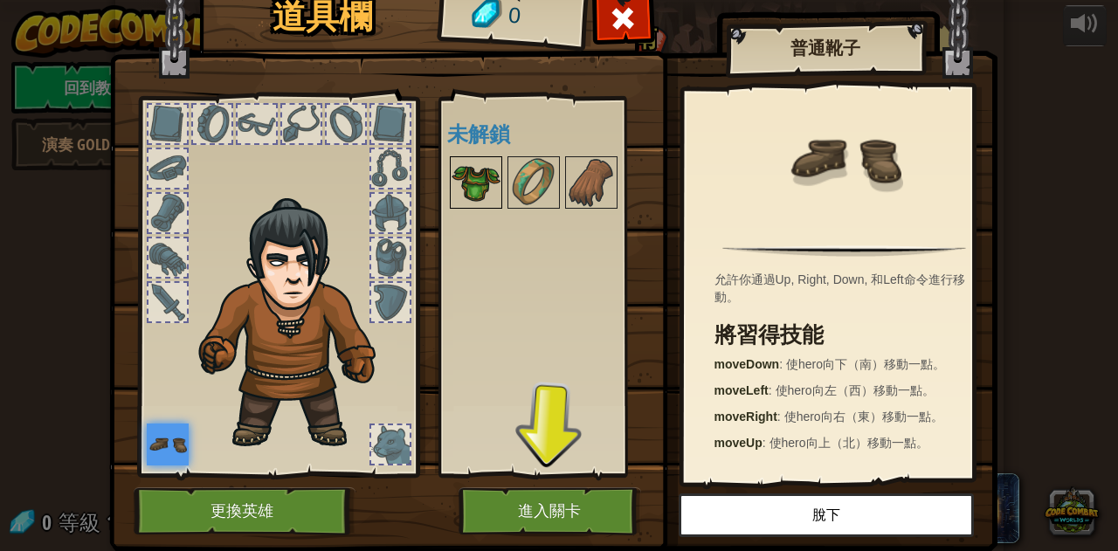
click at [468, 170] on img at bounding box center [475, 182] width 49 height 49
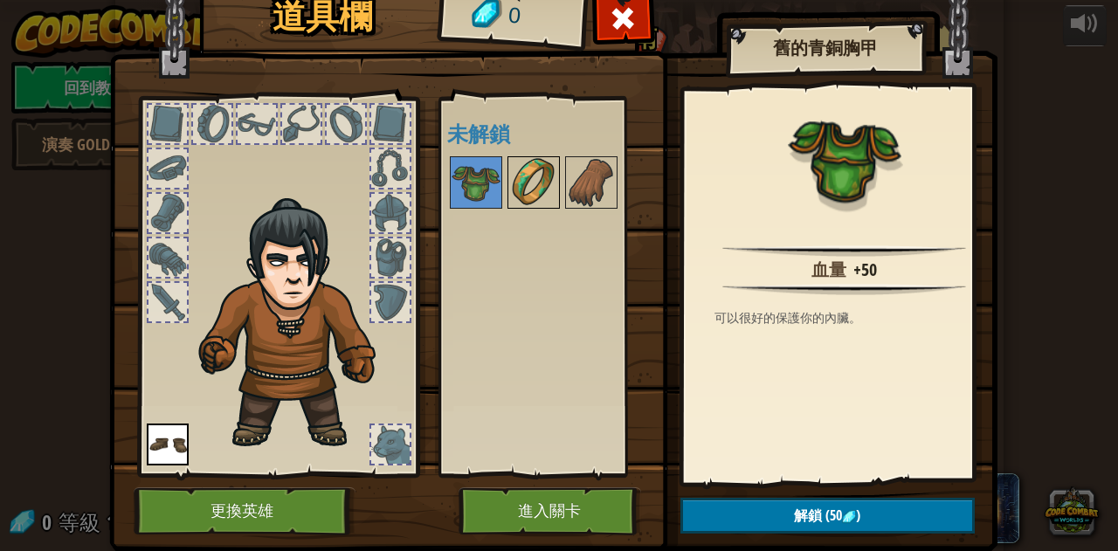
click at [519, 179] on img at bounding box center [533, 182] width 49 height 49
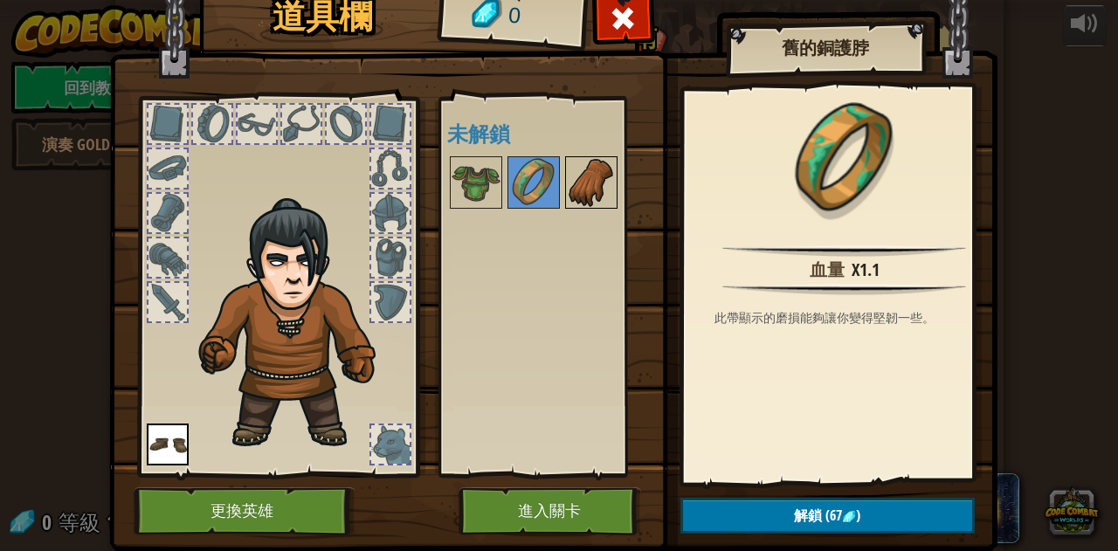
click at [581, 184] on img at bounding box center [591, 182] width 49 height 49
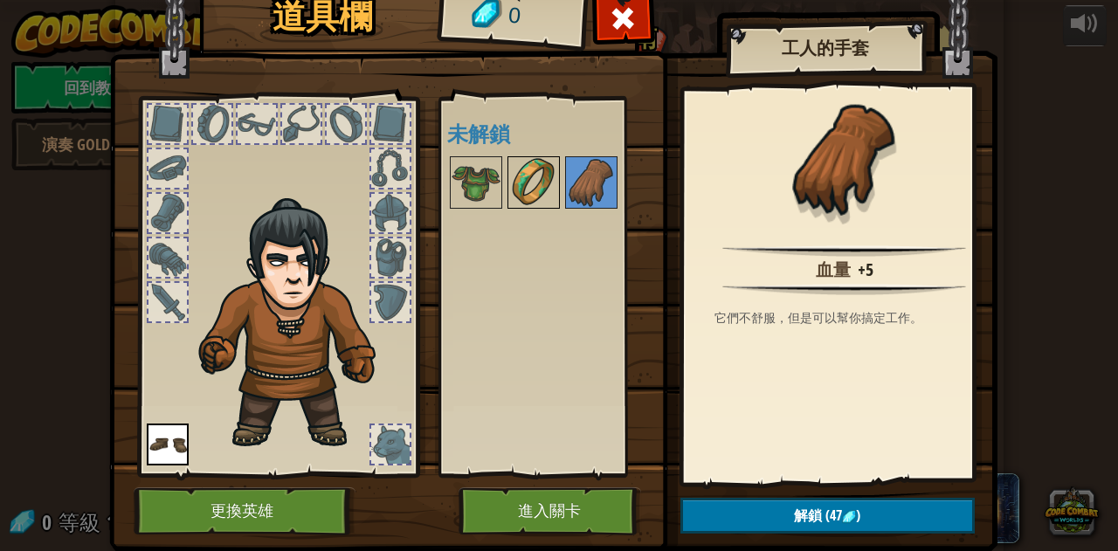
click at [526, 189] on img at bounding box center [533, 182] width 49 height 49
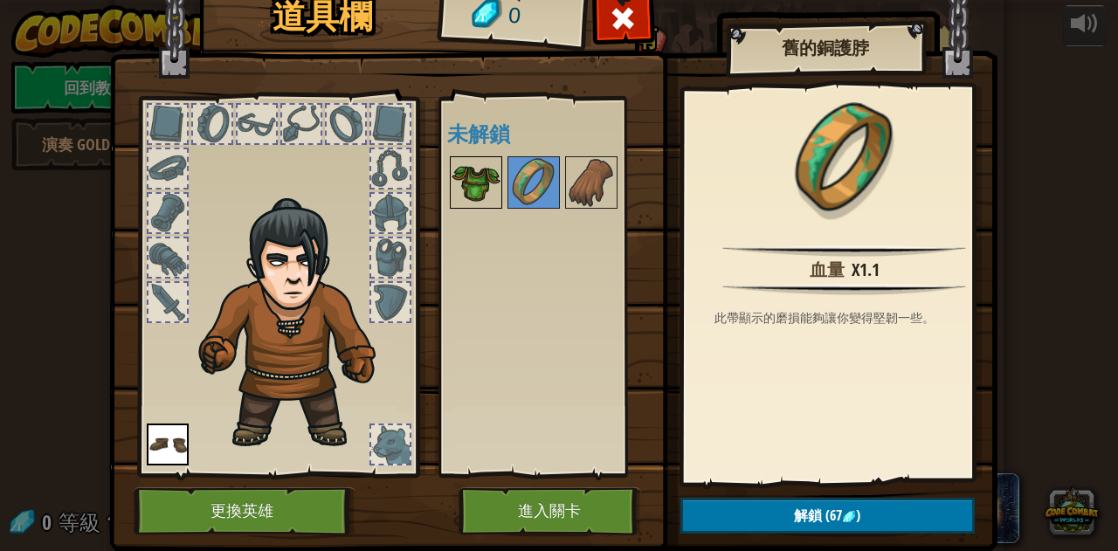
click at [493, 190] on div at bounding box center [476, 182] width 52 height 52
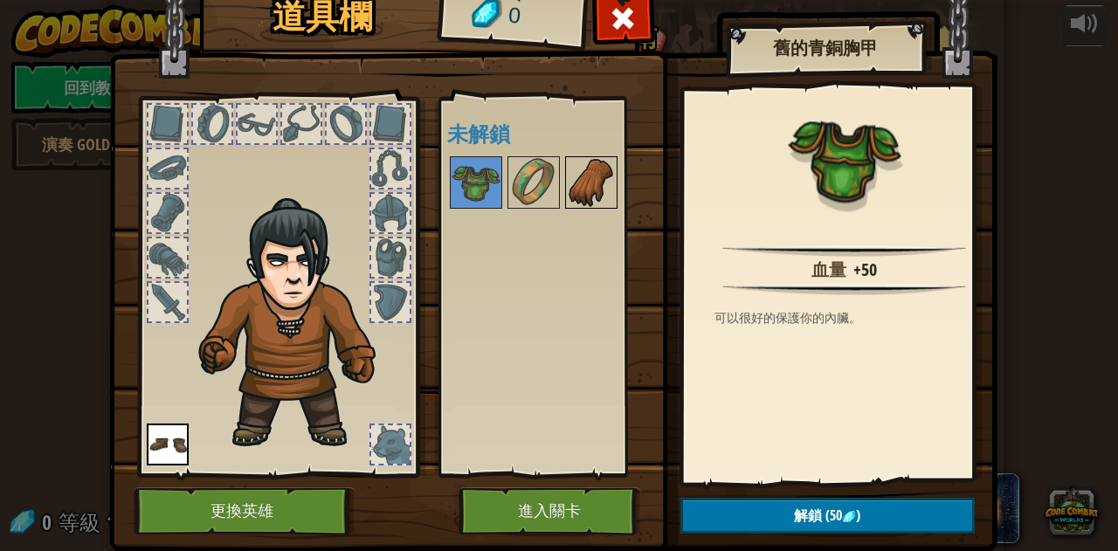
click at [591, 168] on img at bounding box center [591, 182] width 49 height 49
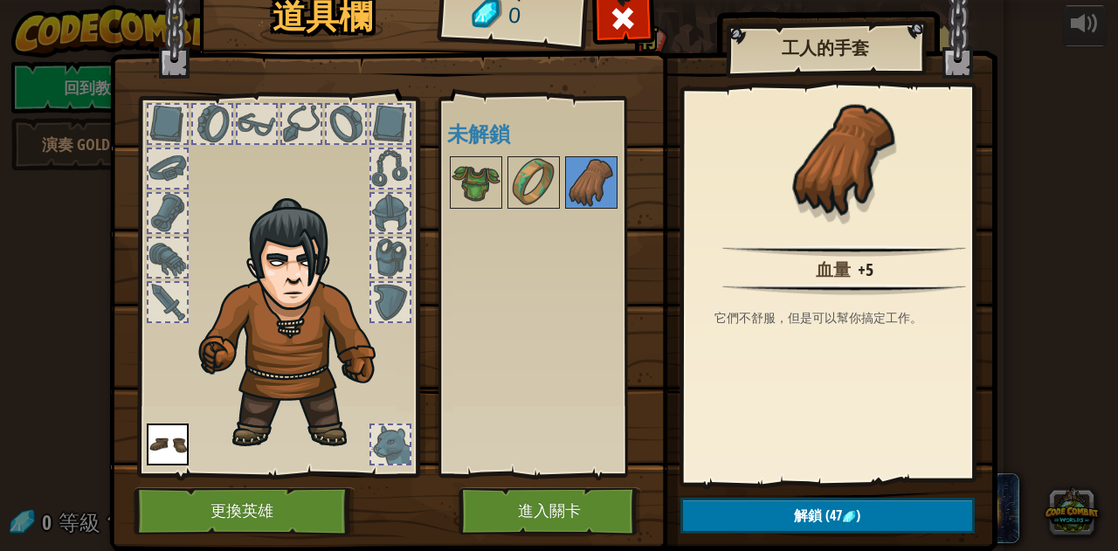
click at [526, 214] on div "可使用的裝備 裝備 連點物品兩下可裝備 未解鎖" at bounding box center [556, 287] width 219 height 364
click at [536, 187] on img at bounding box center [533, 182] width 49 height 49
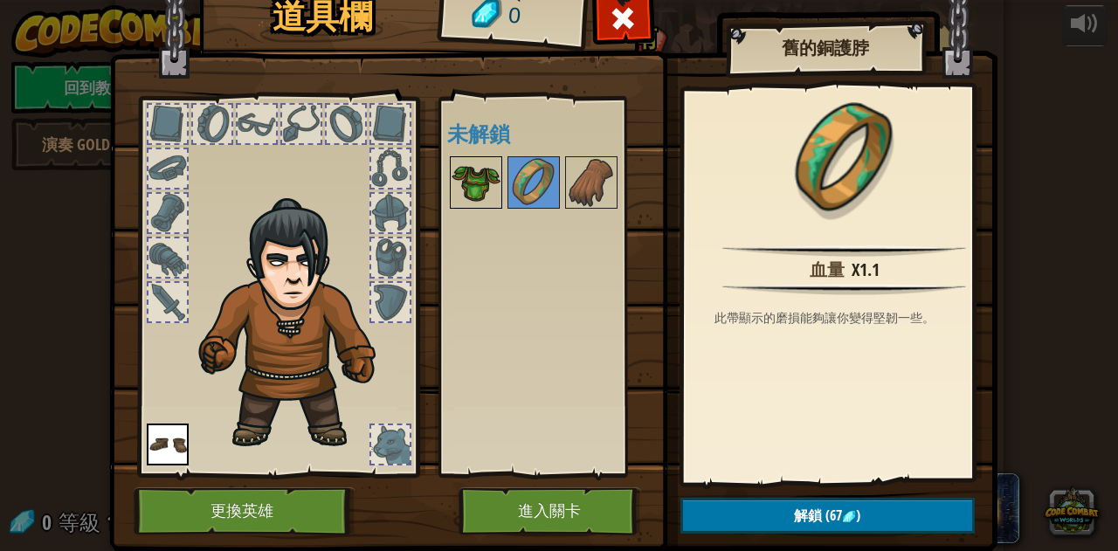
click at [469, 197] on img at bounding box center [475, 182] width 49 height 49
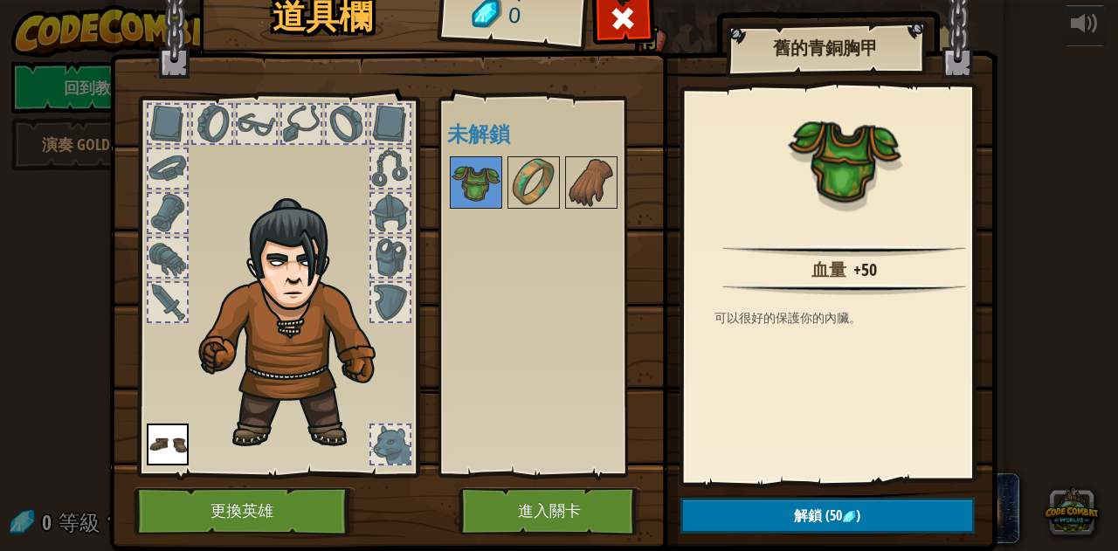
click at [169, 424] on img at bounding box center [168, 445] width 42 height 42
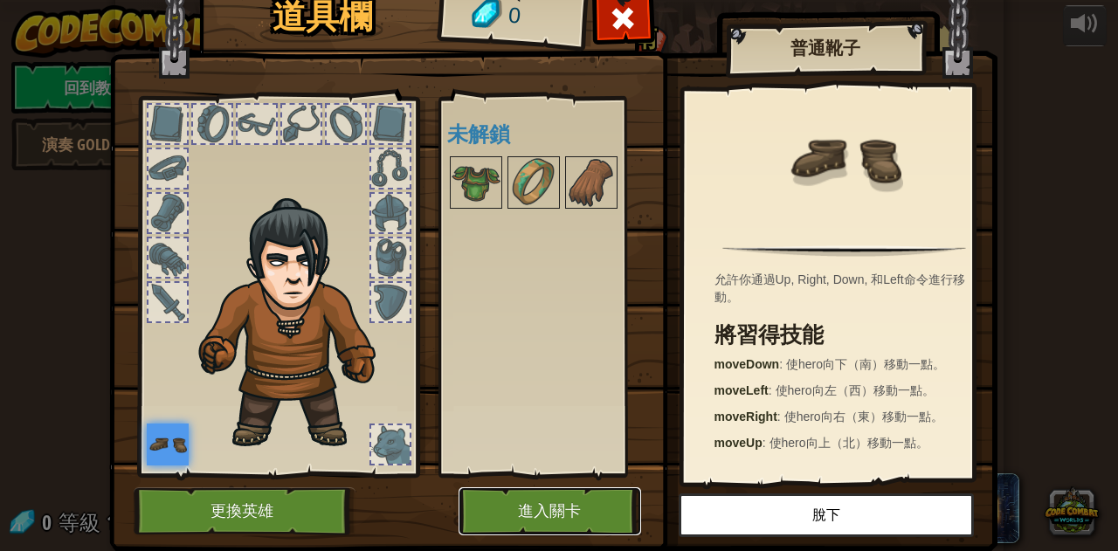
click at [519, 515] on button "進入關卡" at bounding box center [549, 511] width 183 height 48
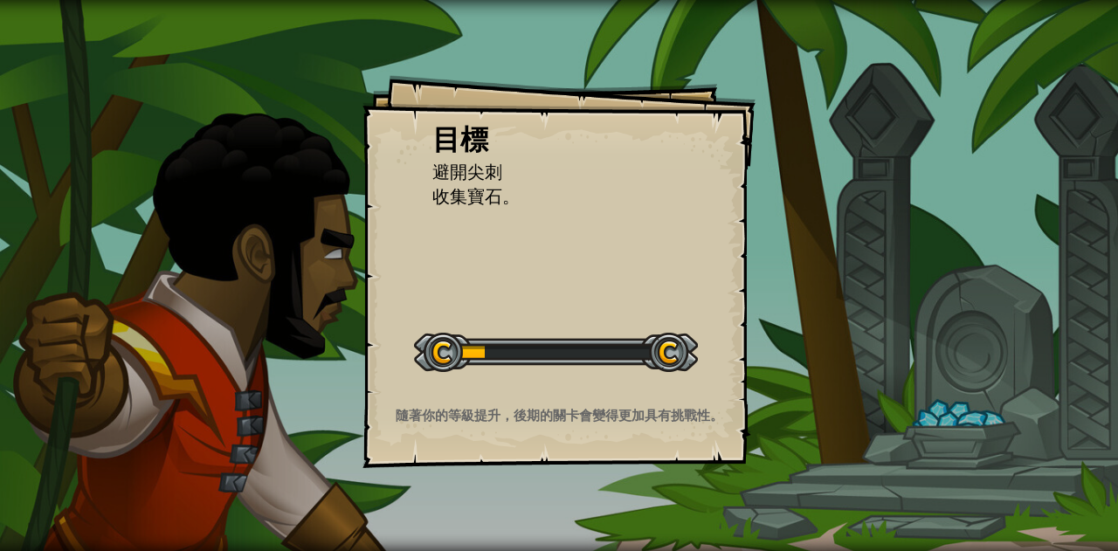
click at [788, 81] on div "目標 避開尖刺 收集寶石。 開始戰役 從伺服器載入失敗 您將需要訂閱來開啟這關。 訂閱 您需要加入一個課程來遊玩此關卡。 回到我的課程 詢問您的老師來分派一個…" at bounding box center [559, 275] width 1118 height 551
